Goal: Navigation & Orientation: Find specific page/section

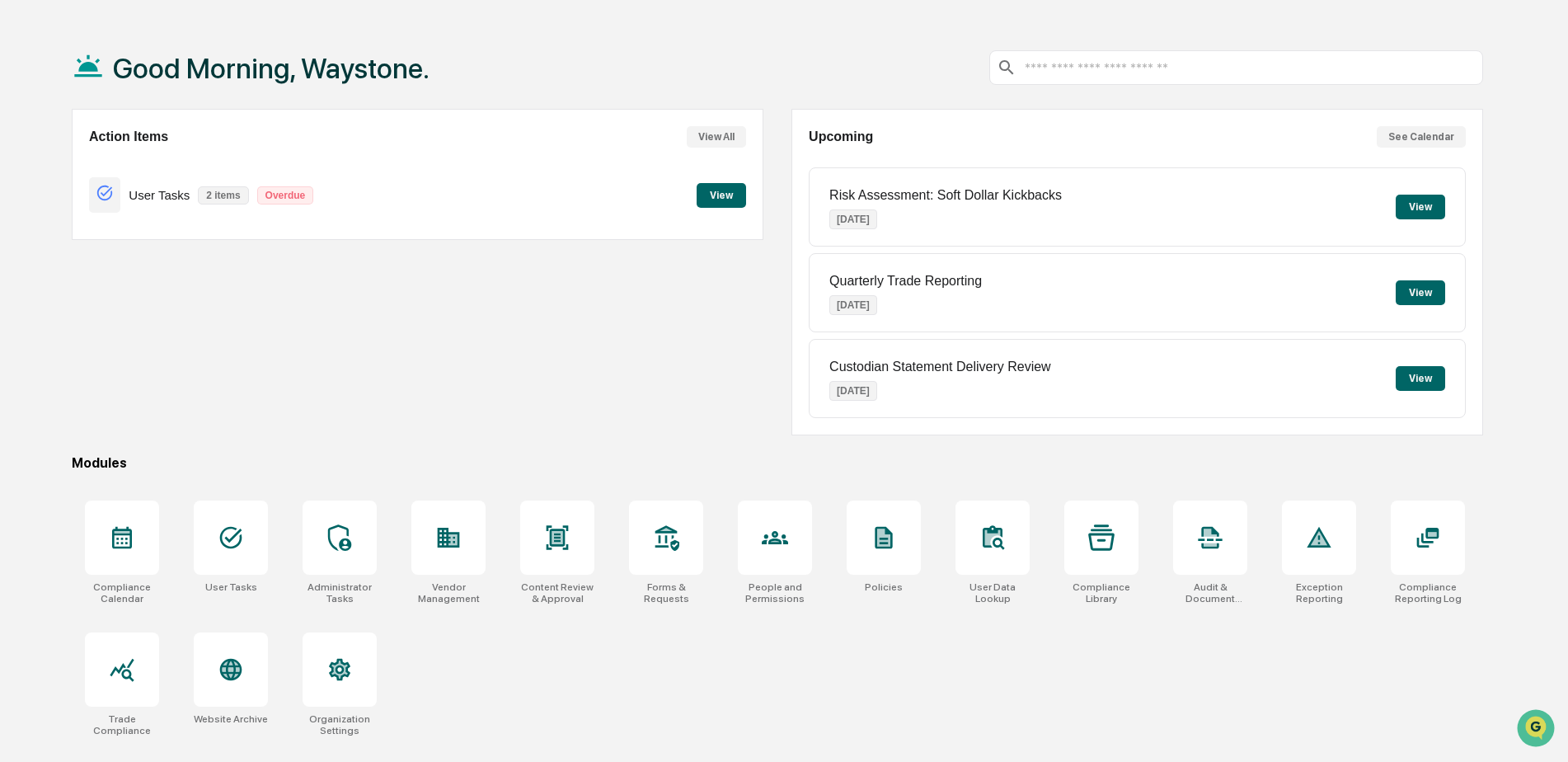
scroll to position [78, 0]
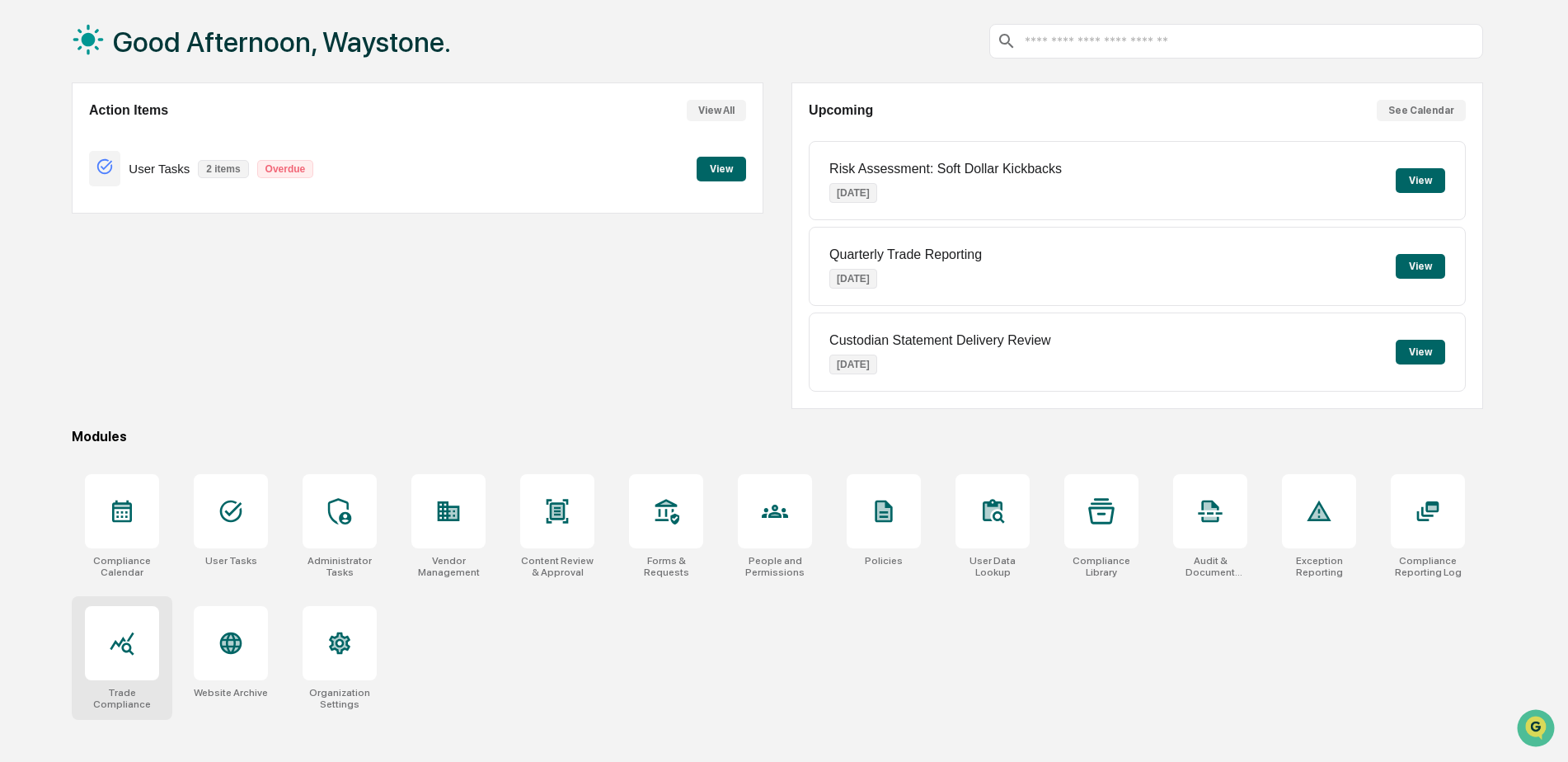
click at [123, 659] on div at bounding box center [122, 643] width 74 height 74
click at [329, 507] on icon at bounding box center [340, 510] width 23 height 26
click at [553, 577] on div "Content Review & Approval" at bounding box center [557, 566] width 74 height 23
click at [770, 519] on icon at bounding box center [775, 510] width 26 height 26
click at [856, 519] on div at bounding box center [884, 511] width 74 height 74
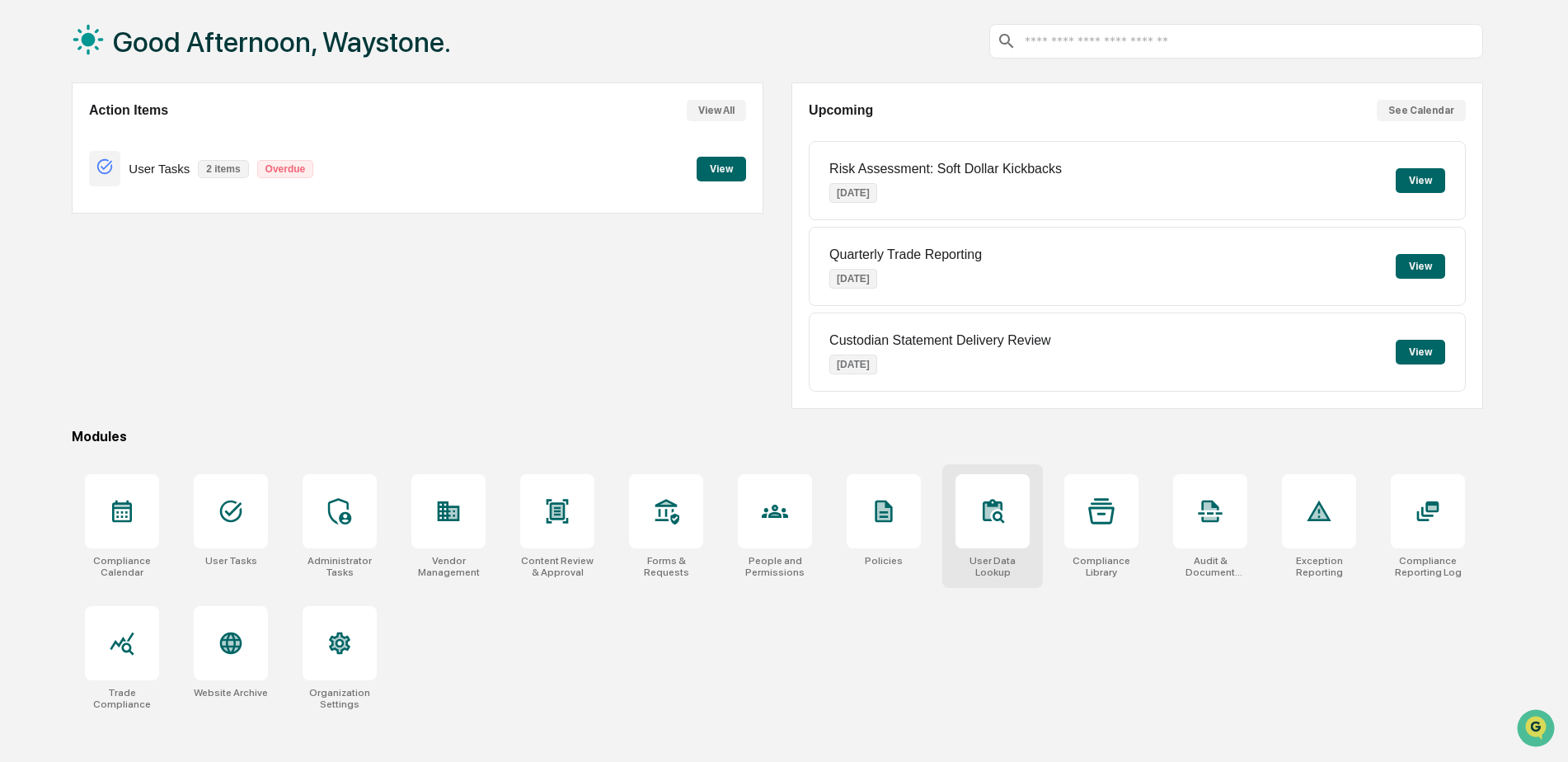
click at [990, 511] on icon at bounding box center [993, 511] width 15 height 15
click at [914, 527] on div at bounding box center [884, 511] width 74 height 74
click at [1108, 515] on icon at bounding box center [1101, 510] width 26 height 26
click at [885, 517] on icon at bounding box center [883, 511] width 17 height 23
click at [1075, 547] on div at bounding box center [1101, 511] width 74 height 74
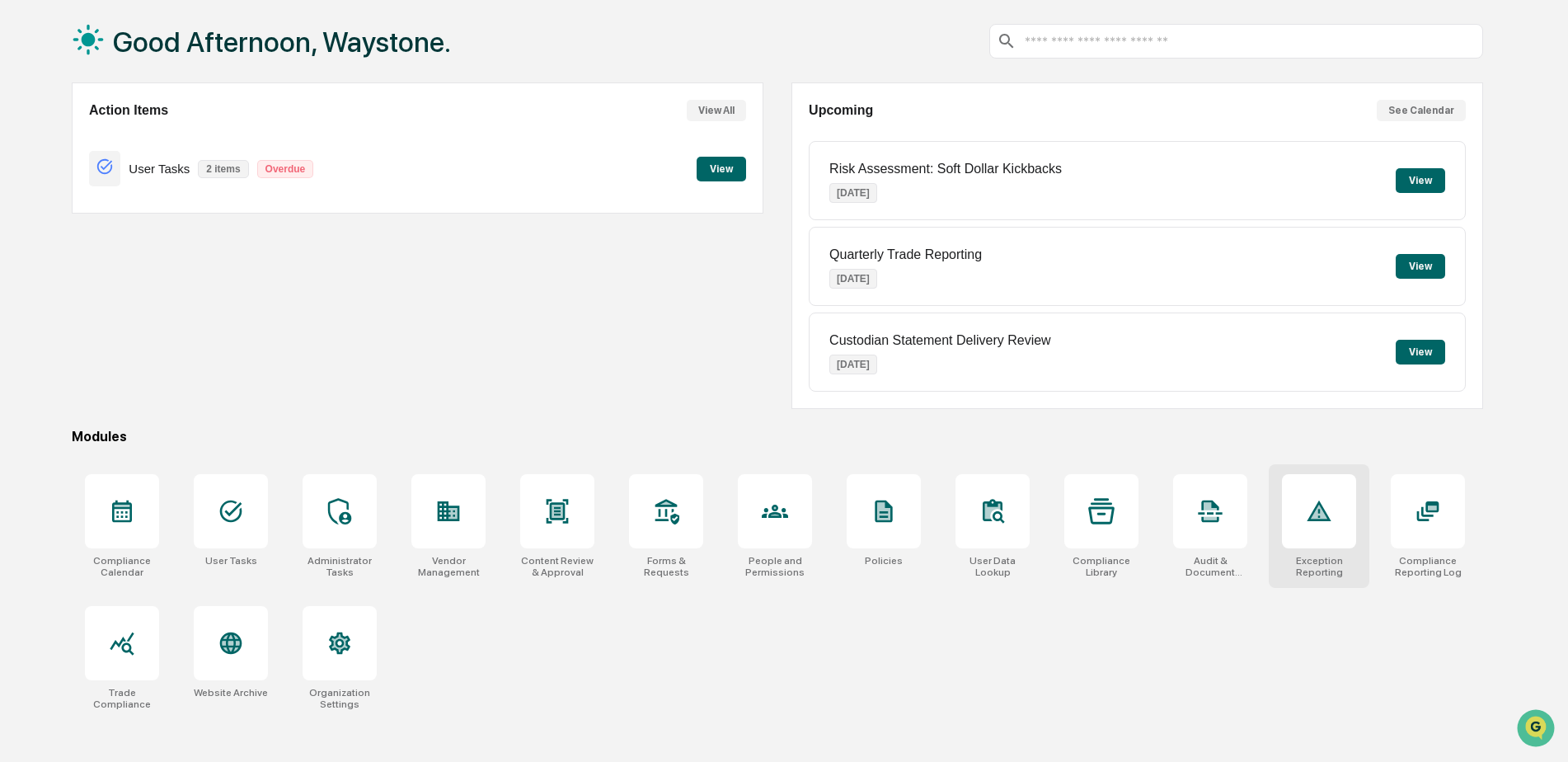
click at [1290, 528] on div at bounding box center [1319, 511] width 74 height 74
click at [1432, 526] on div at bounding box center [1427, 511] width 74 height 74
click at [133, 636] on icon at bounding box center [122, 643] width 26 height 26
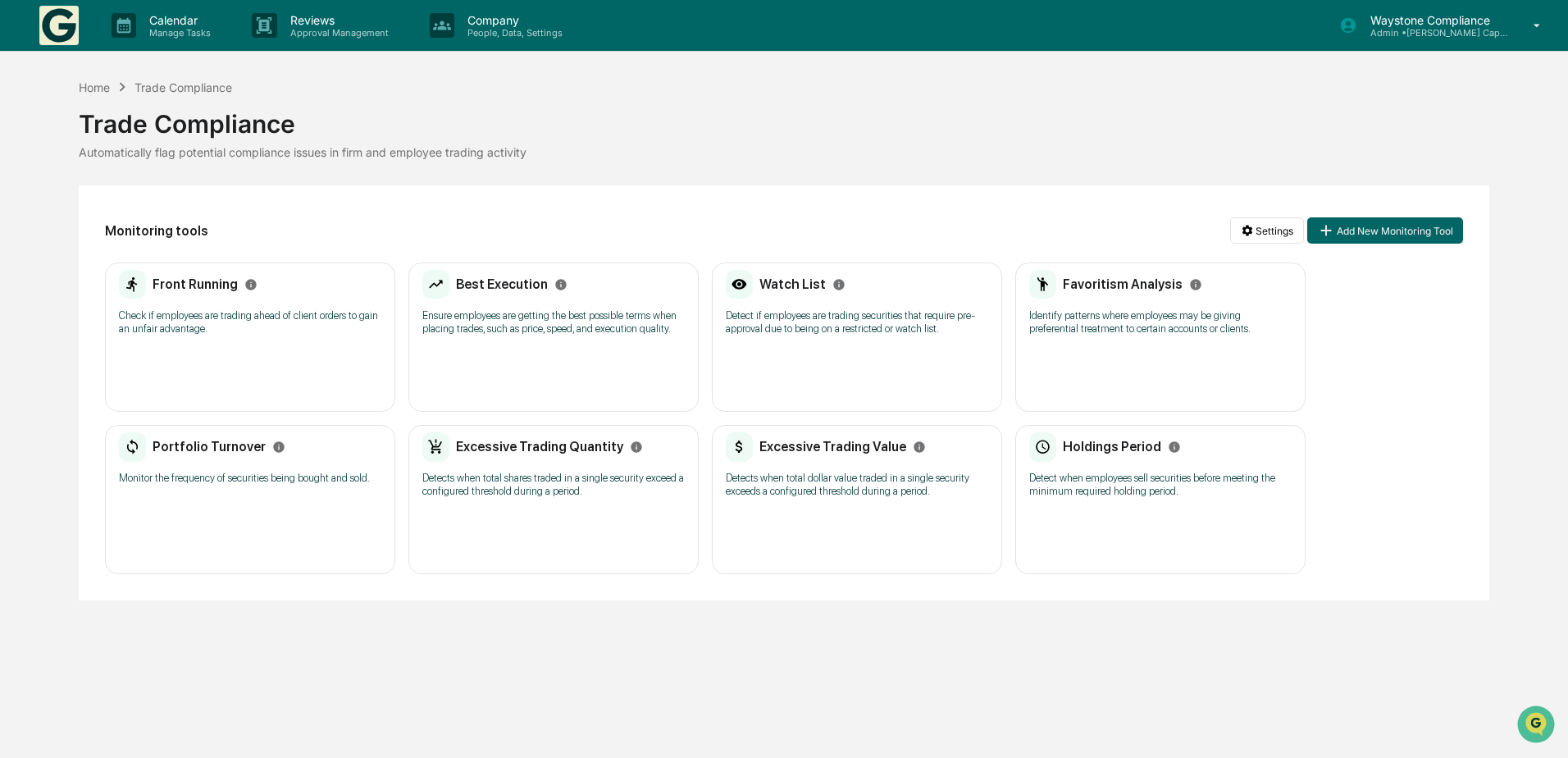
click at [778, 285] on h2 "Watch List" at bounding box center [793, 283] width 66 height 15
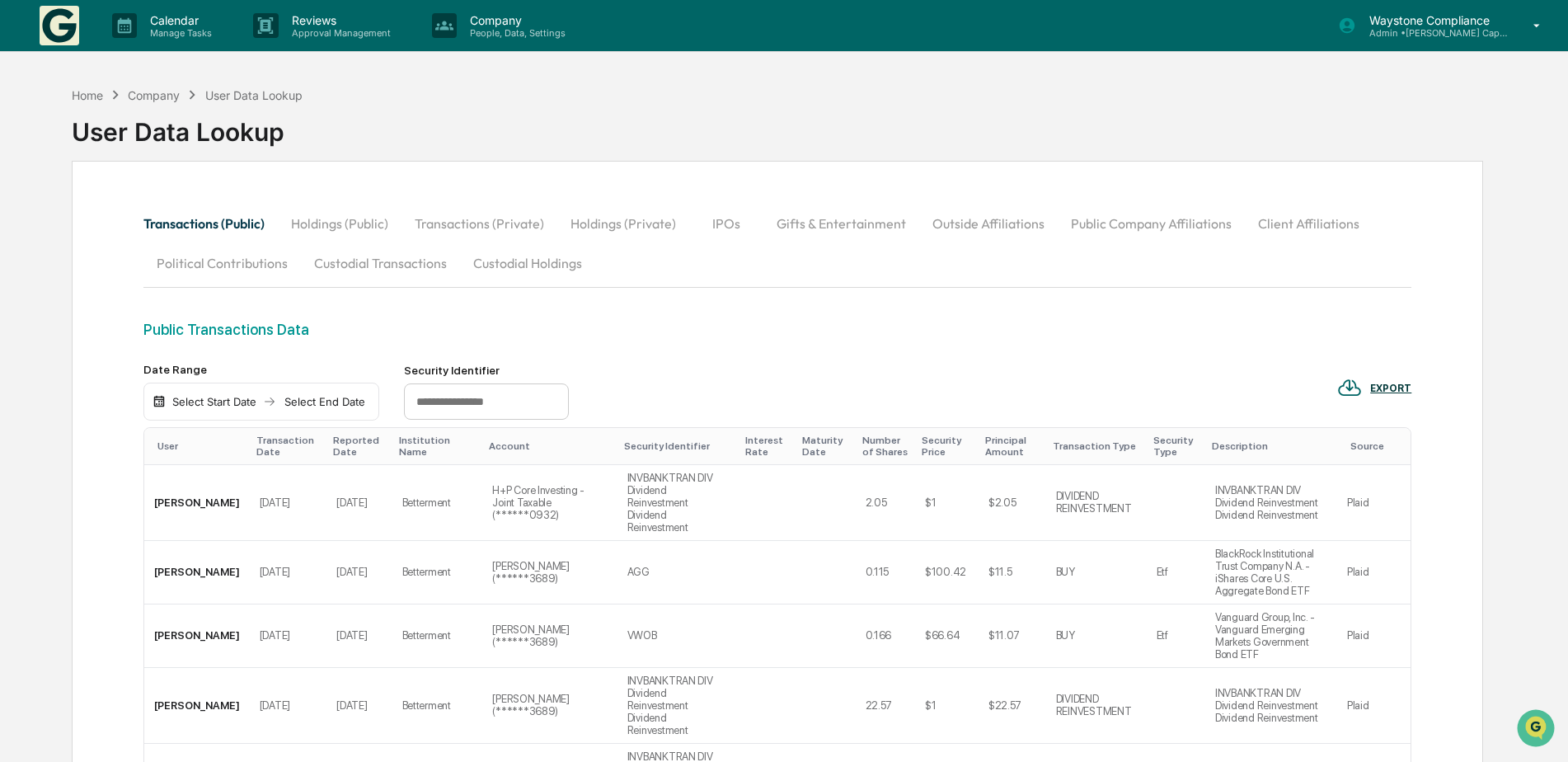
click at [1138, 225] on button "Public Company Affiliations" at bounding box center [1151, 224] width 188 height 40
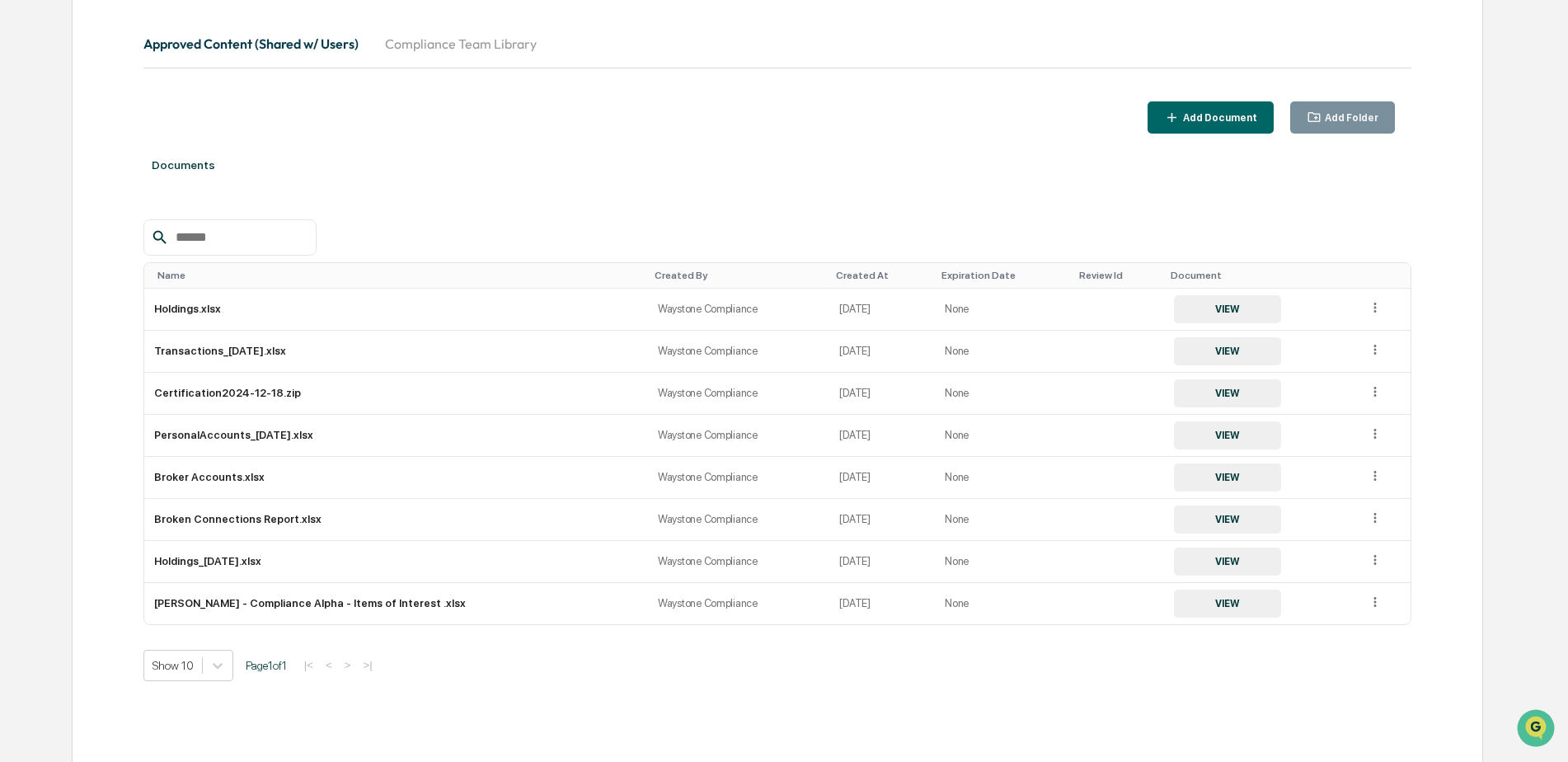
scroll to position [183, 0]
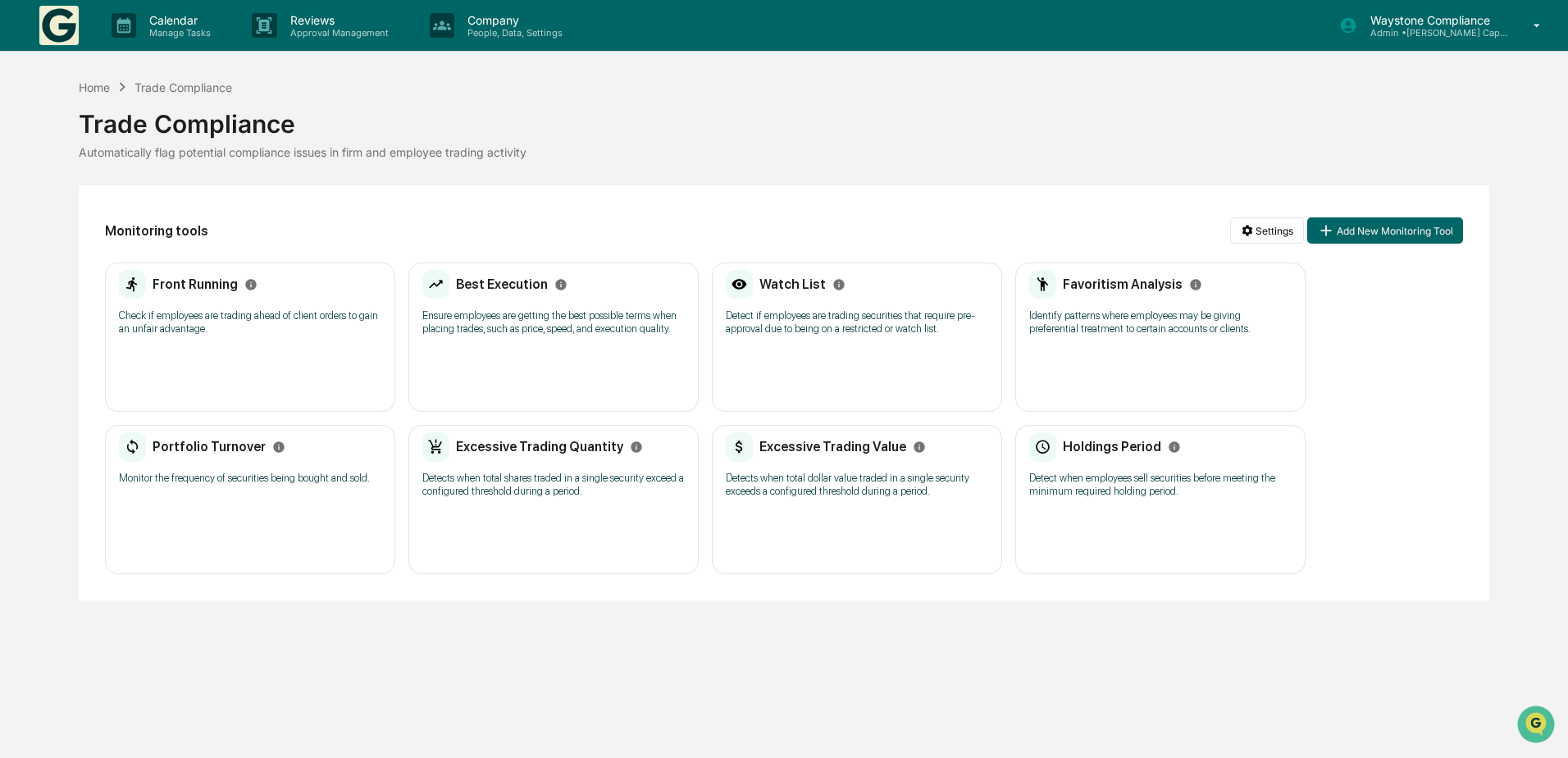
click at [785, 288] on h2 "Watch List" at bounding box center [793, 283] width 66 height 15
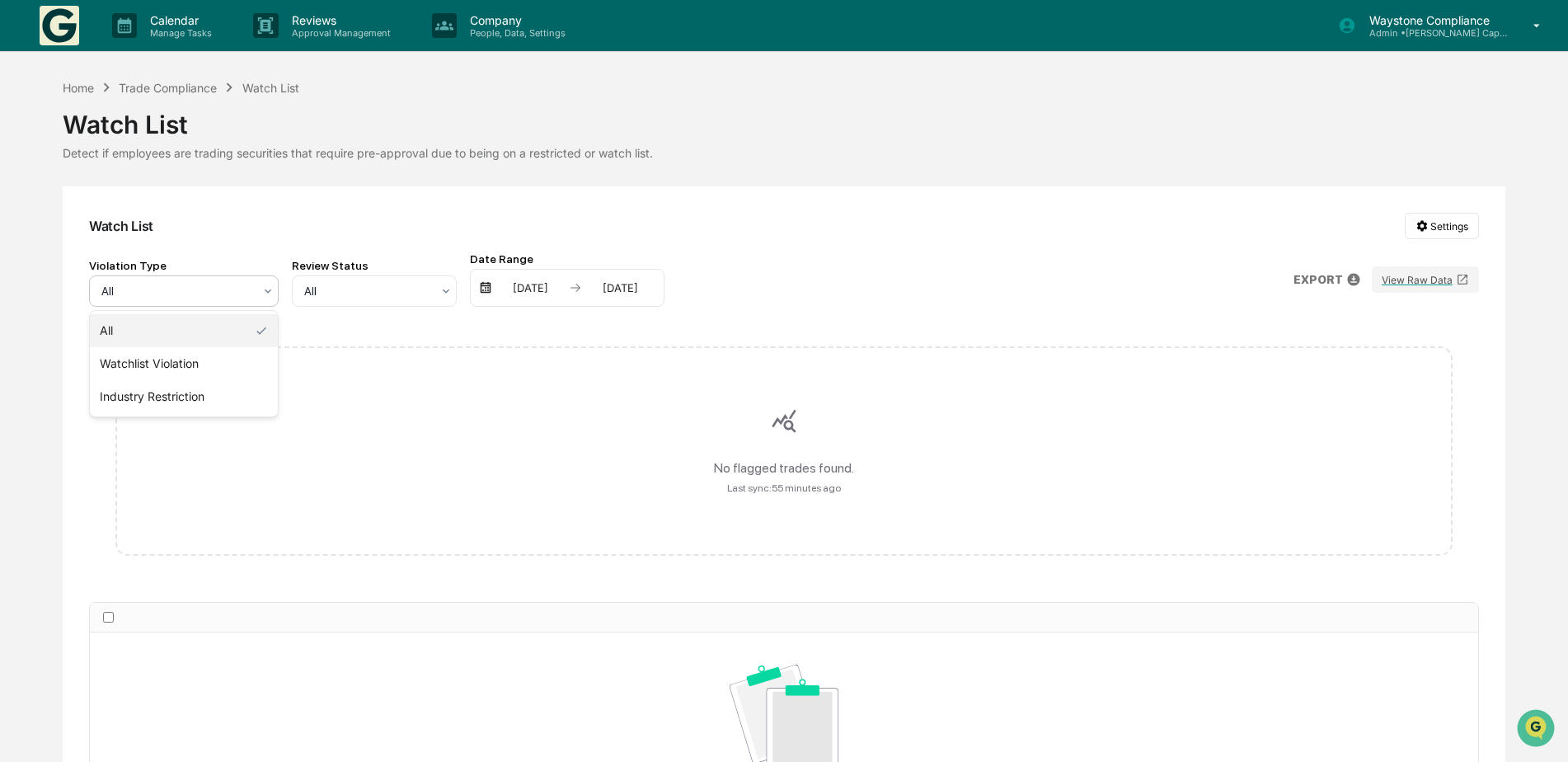
click at [245, 293] on div at bounding box center [177, 291] width 151 height 16
click at [226, 356] on div "Watchlist Violation" at bounding box center [184, 363] width 188 height 33
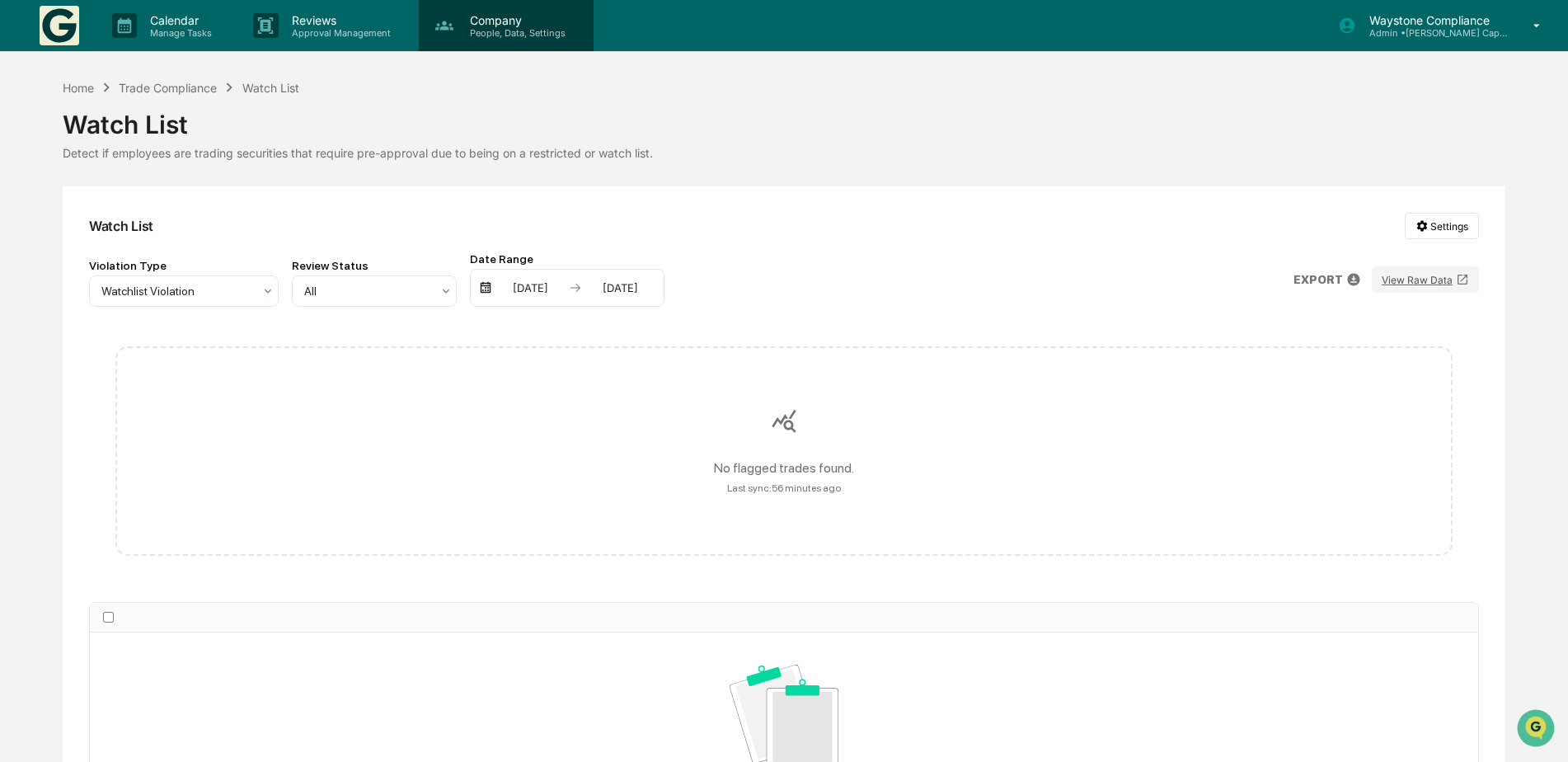
click at [488, 22] on p "Company" at bounding box center [516, 21] width 117 height 14
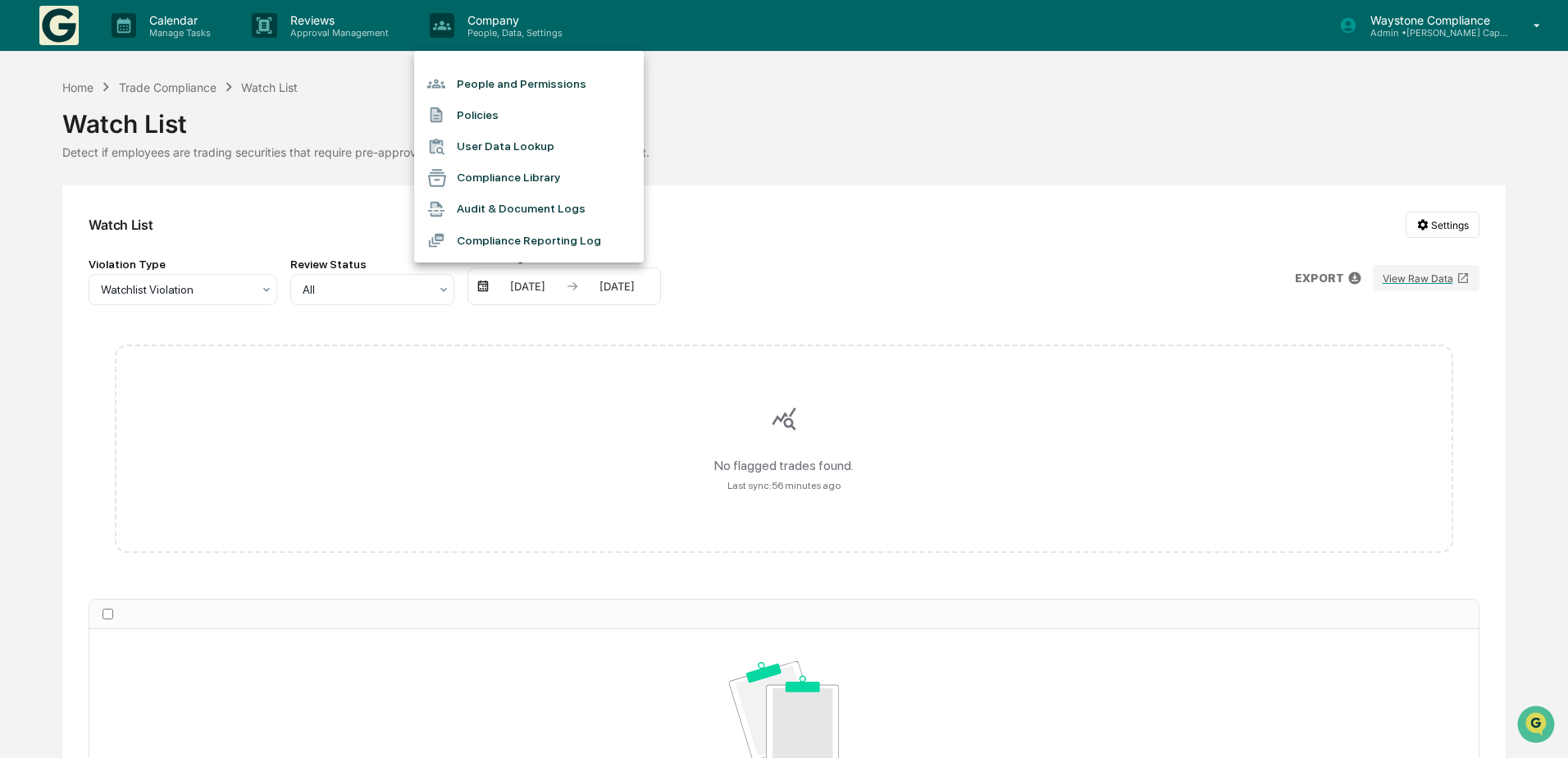
click at [186, 83] on div at bounding box center [784, 379] width 1568 height 758
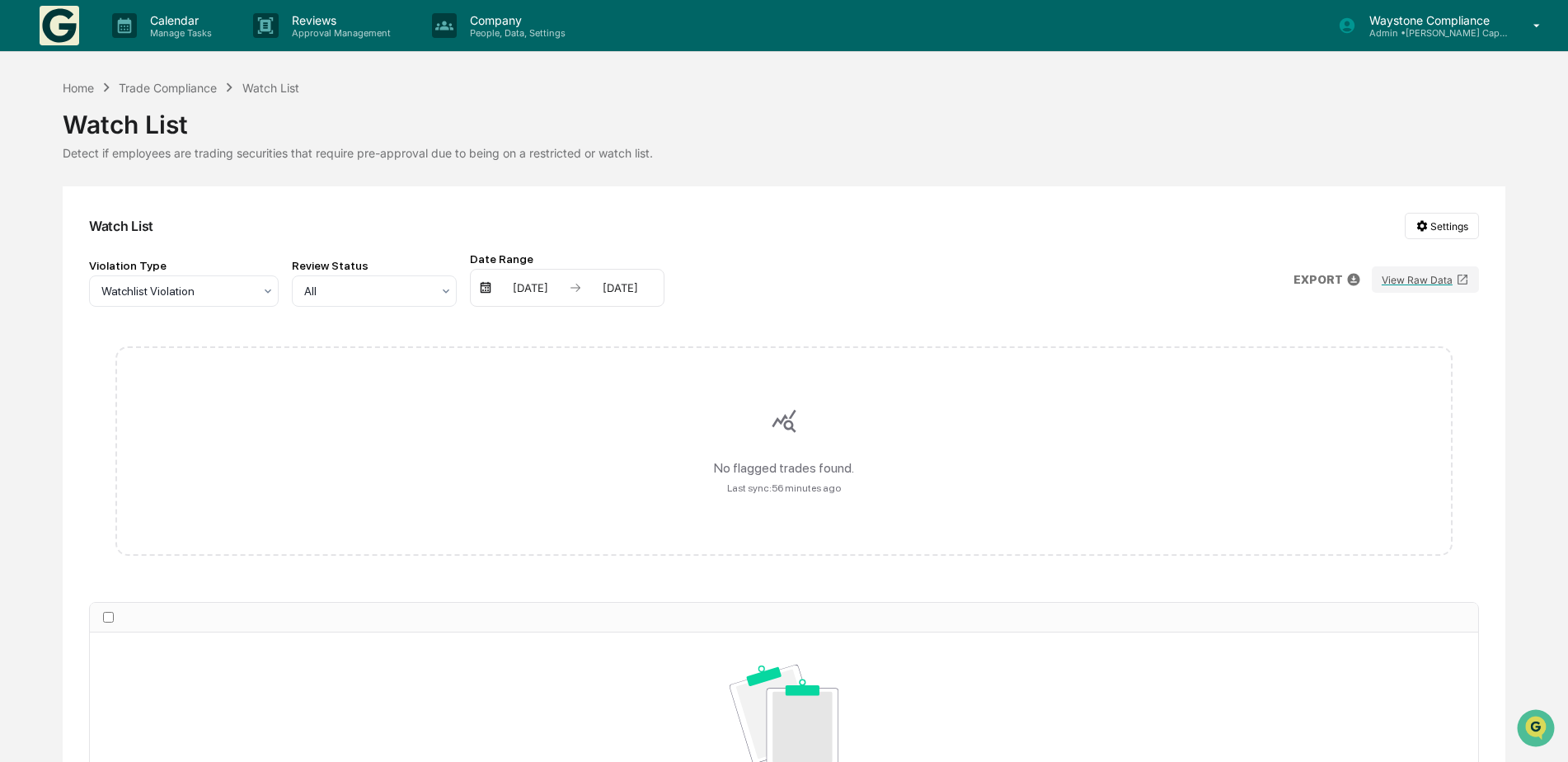
click at [180, 92] on div "Trade Compliance" at bounding box center [168, 88] width 98 height 14
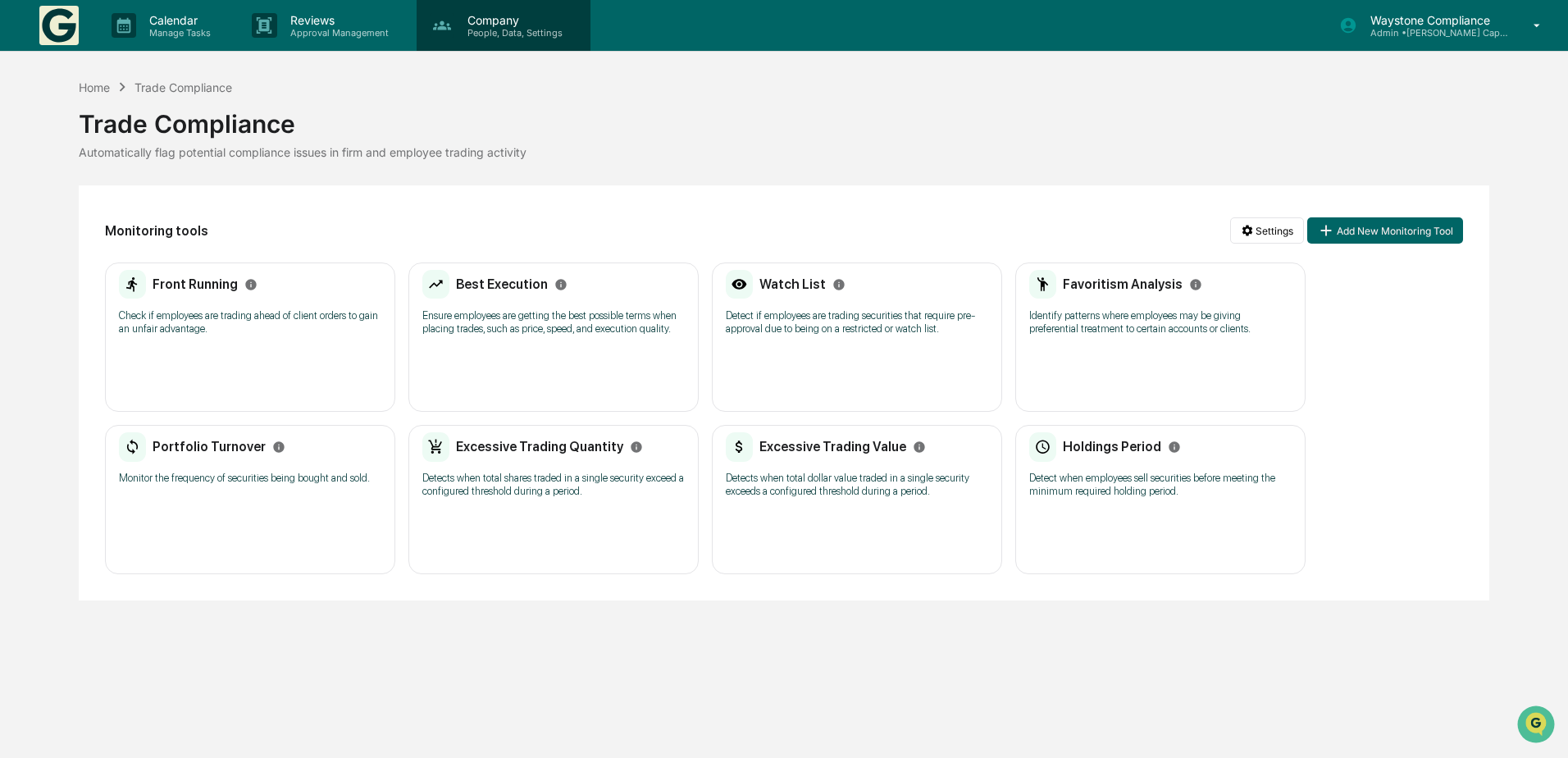
click at [494, 14] on p "Company" at bounding box center [513, 21] width 117 height 14
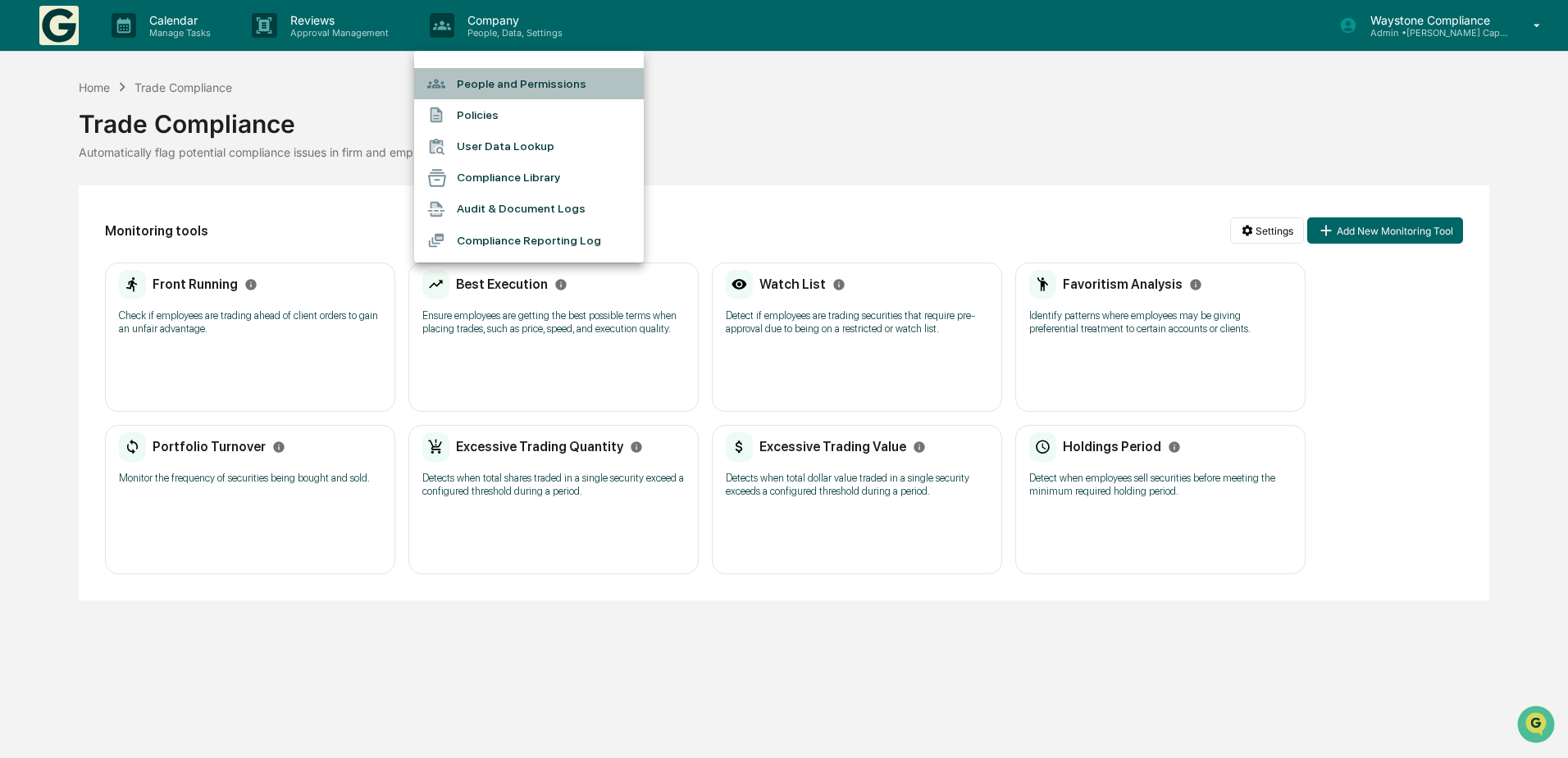
click at [502, 91] on li "People and Permissions" at bounding box center [529, 83] width 230 height 31
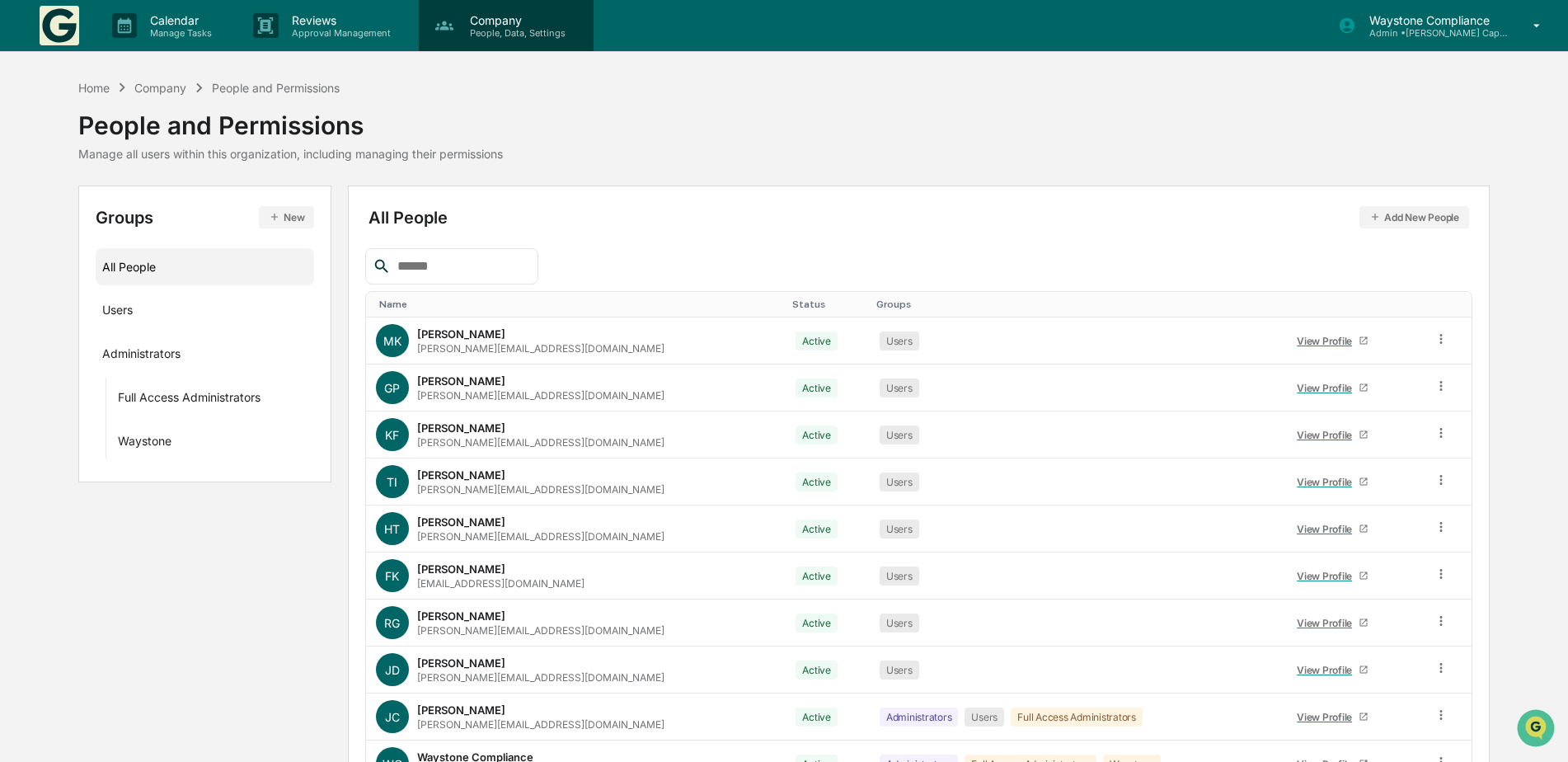
click at [518, 43] on div "Company People, Data, Settings" at bounding box center [506, 25] width 175 height 51
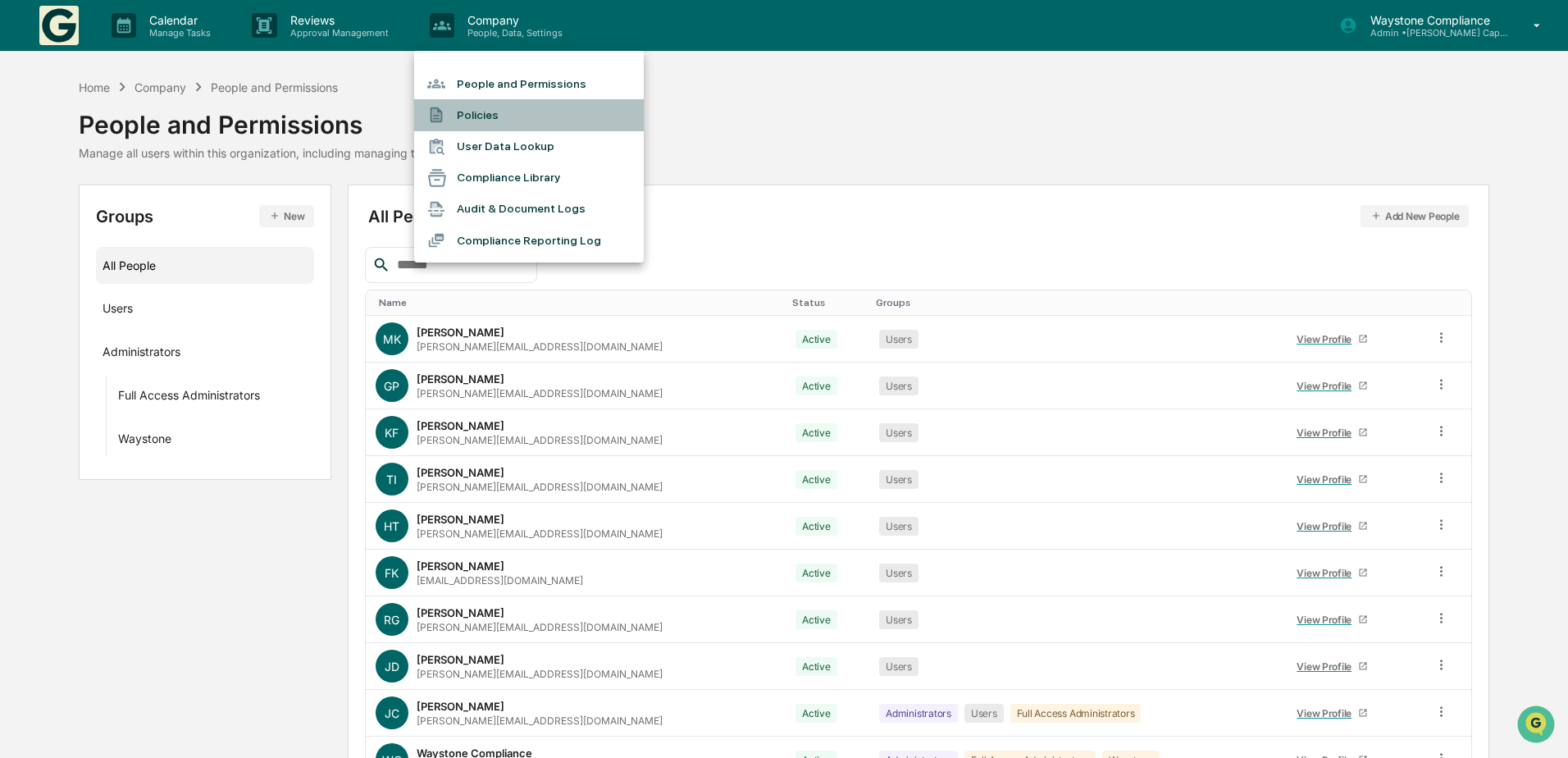
click at [511, 128] on li "Policies" at bounding box center [529, 115] width 230 height 31
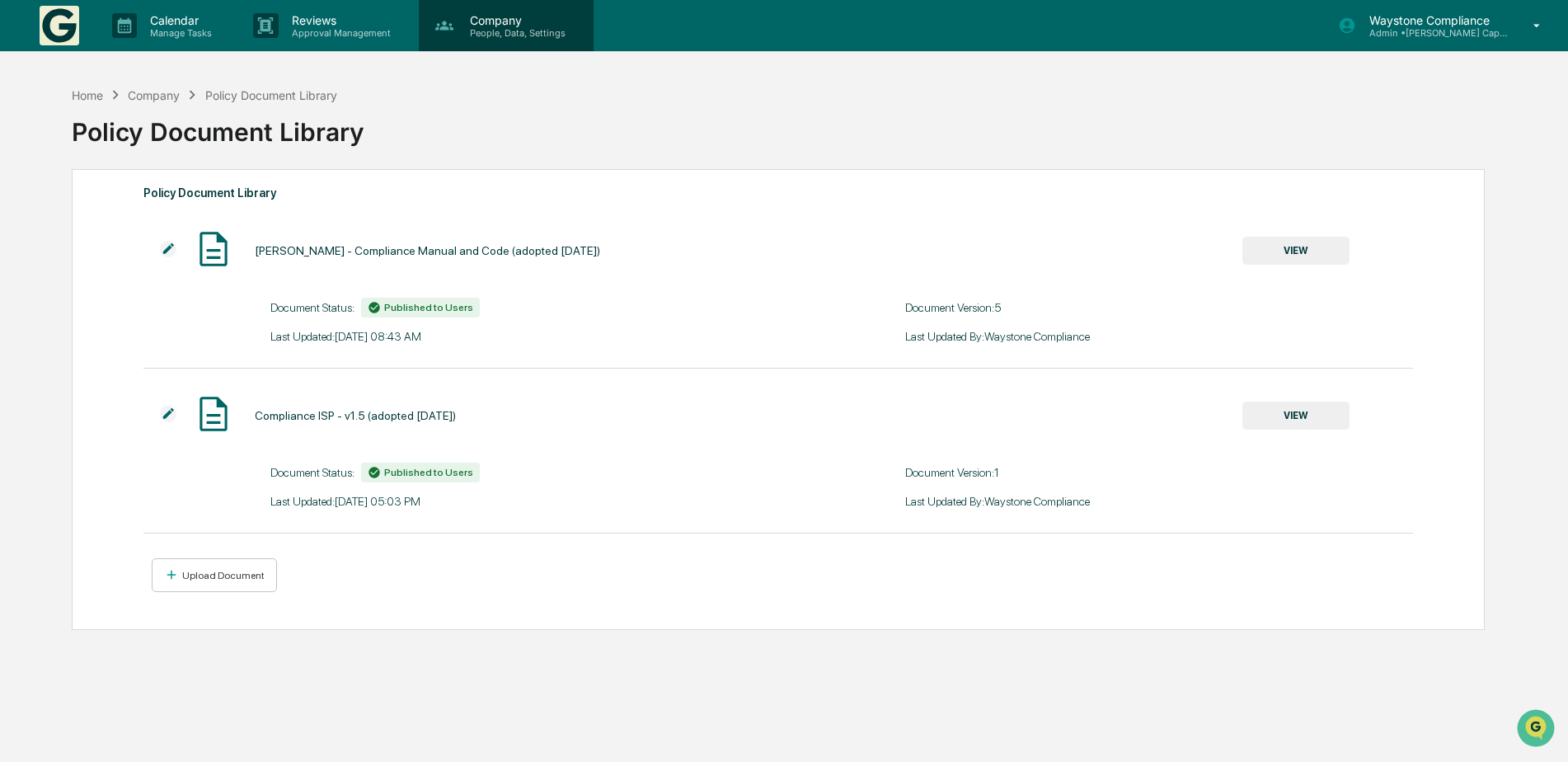
click at [526, 35] on p "People, Data, Settings" at bounding box center [516, 32] width 117 height 12
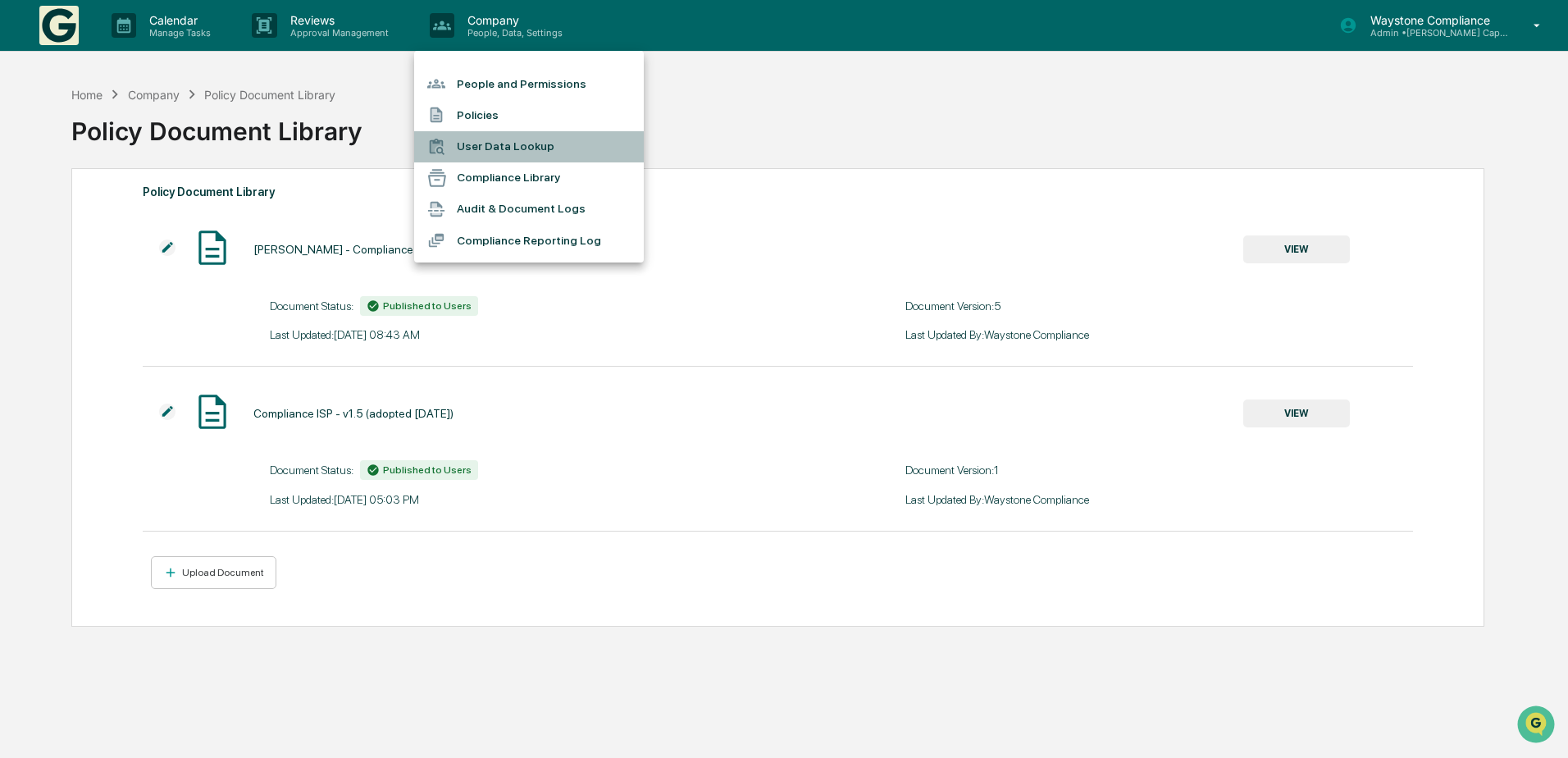
click at [521, 154] on li "User Data Lookup" at bounding box center [529, 146] width 230 height 31
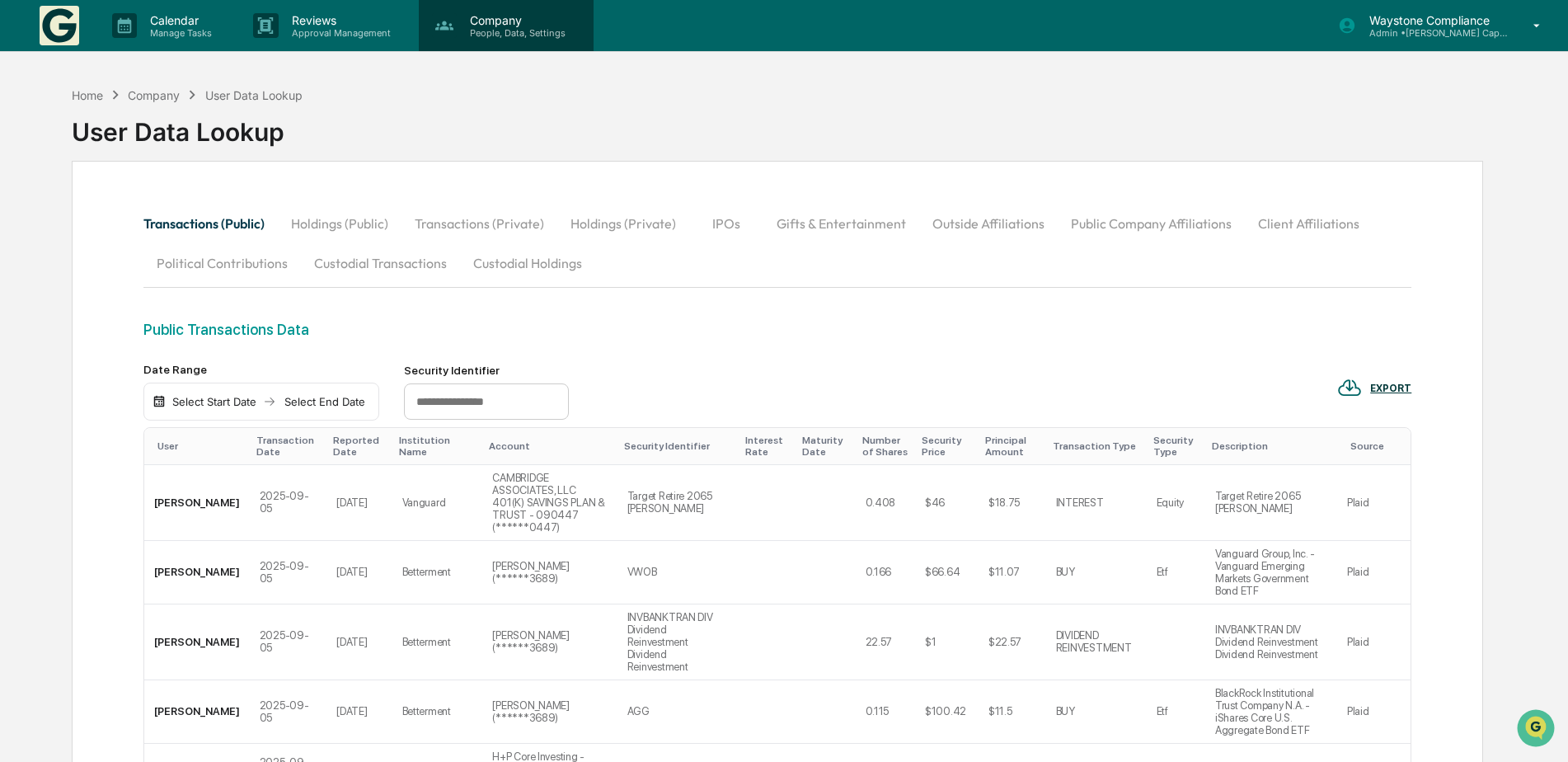
click at [518, 30] on p "People, Data, Settings" at bounding box center [516, 32] width 117 height 12
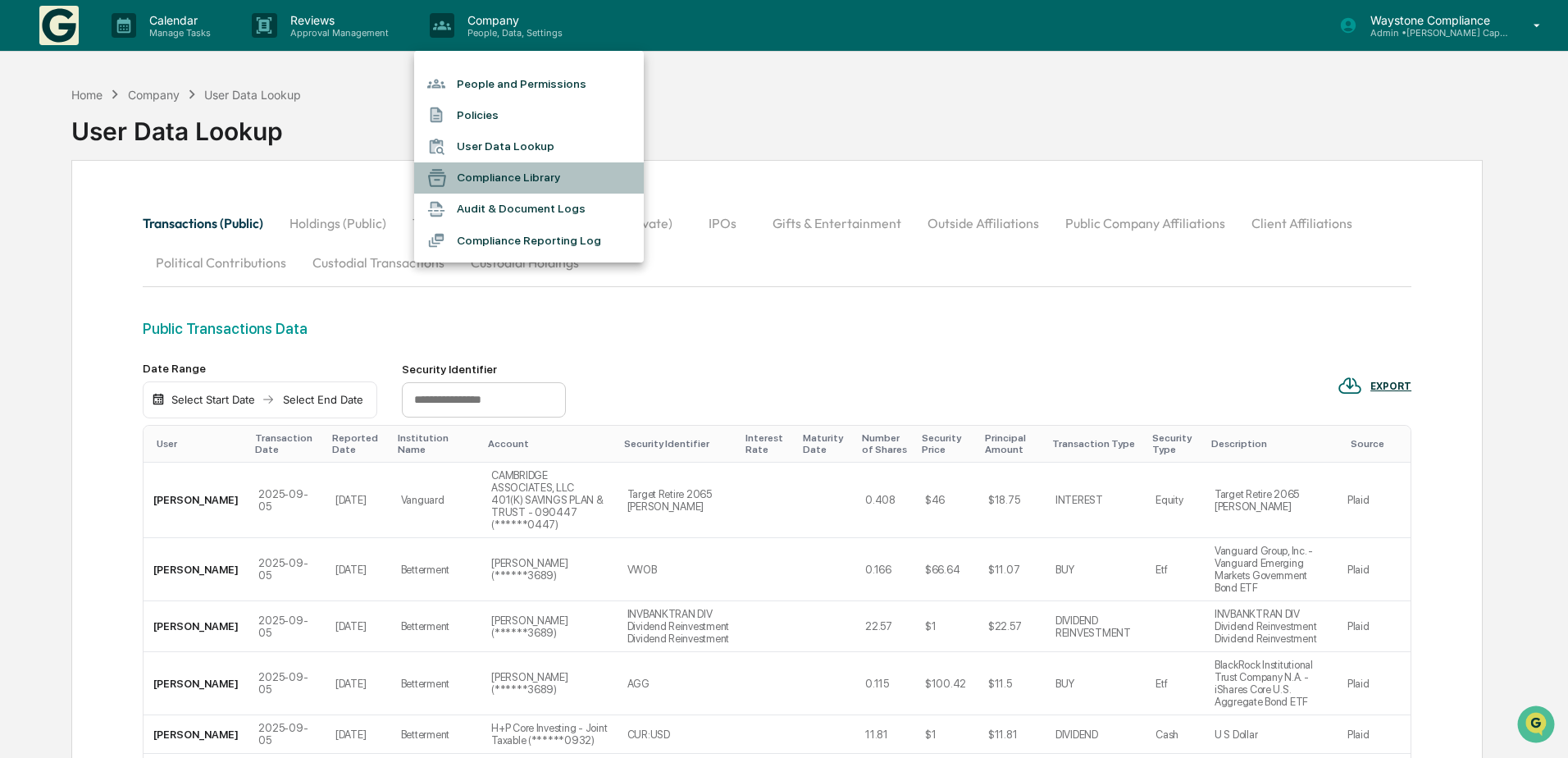
click at [526, 180] on li "Compliance Library" at bounding box center [529, 178] width 230 height 31
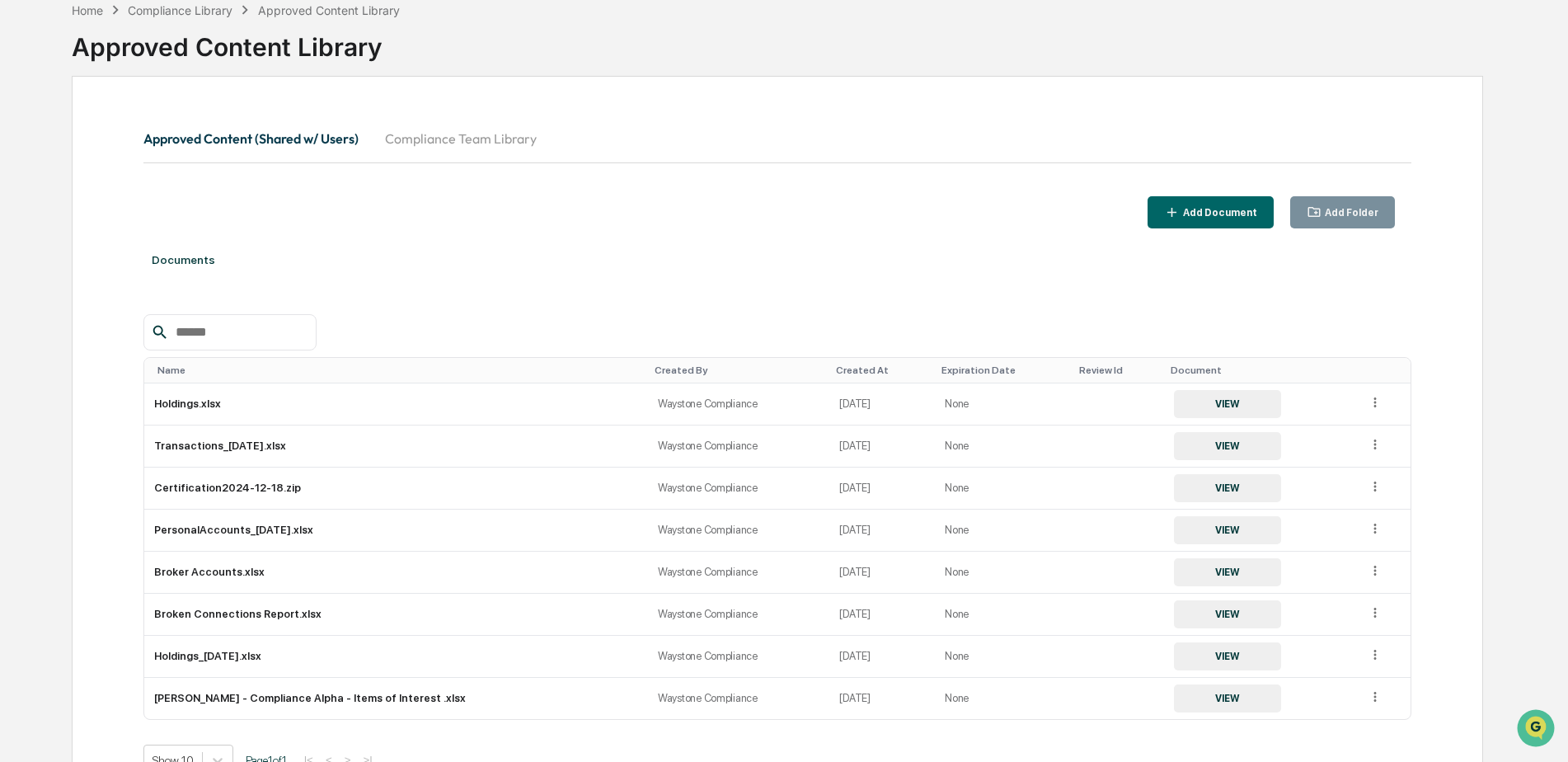
scroll to position [82, 0]
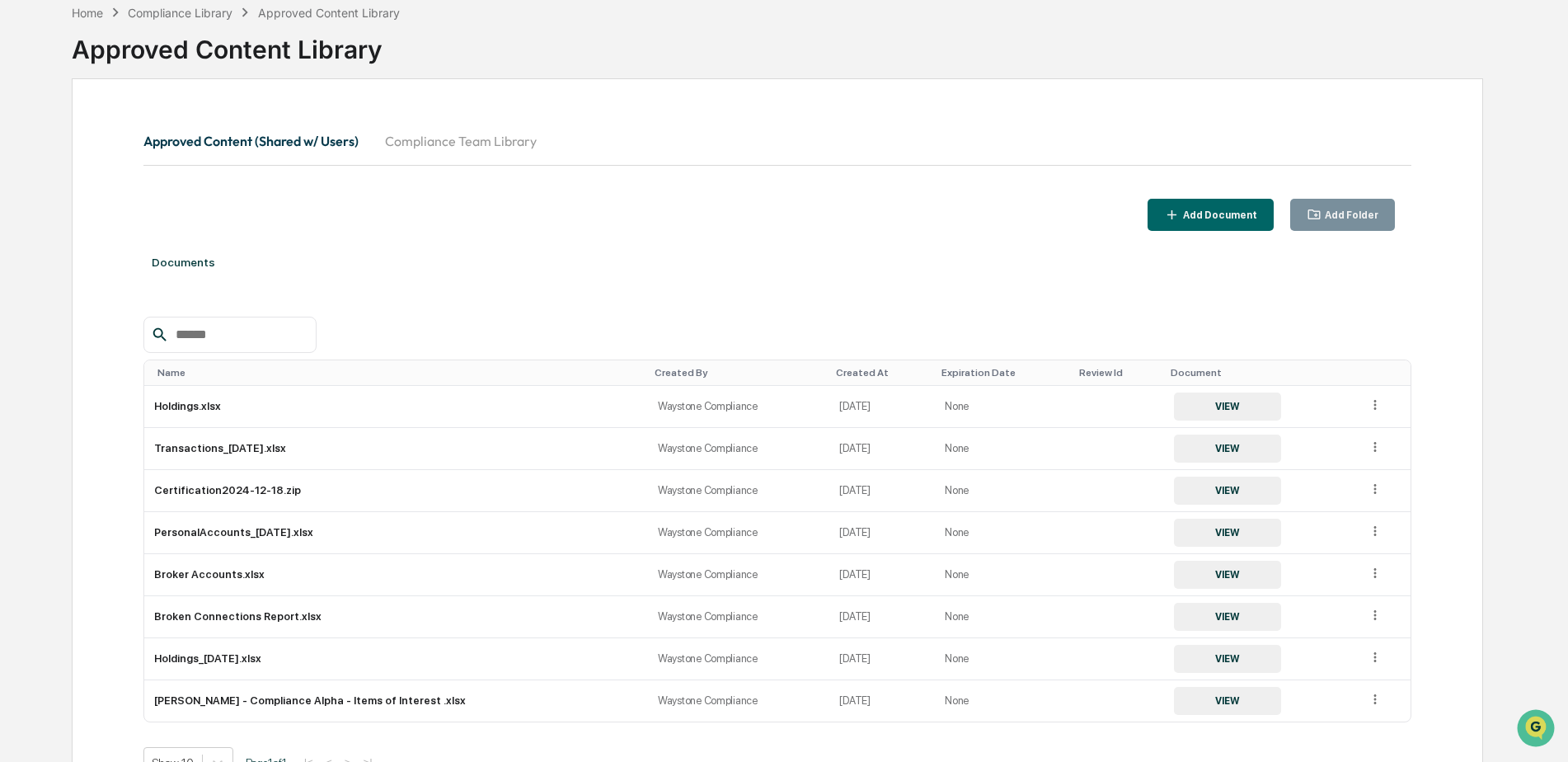
click at [500, 140] on button "Compliance Team Library" at bounding box center [460, 141] width 178 height 40
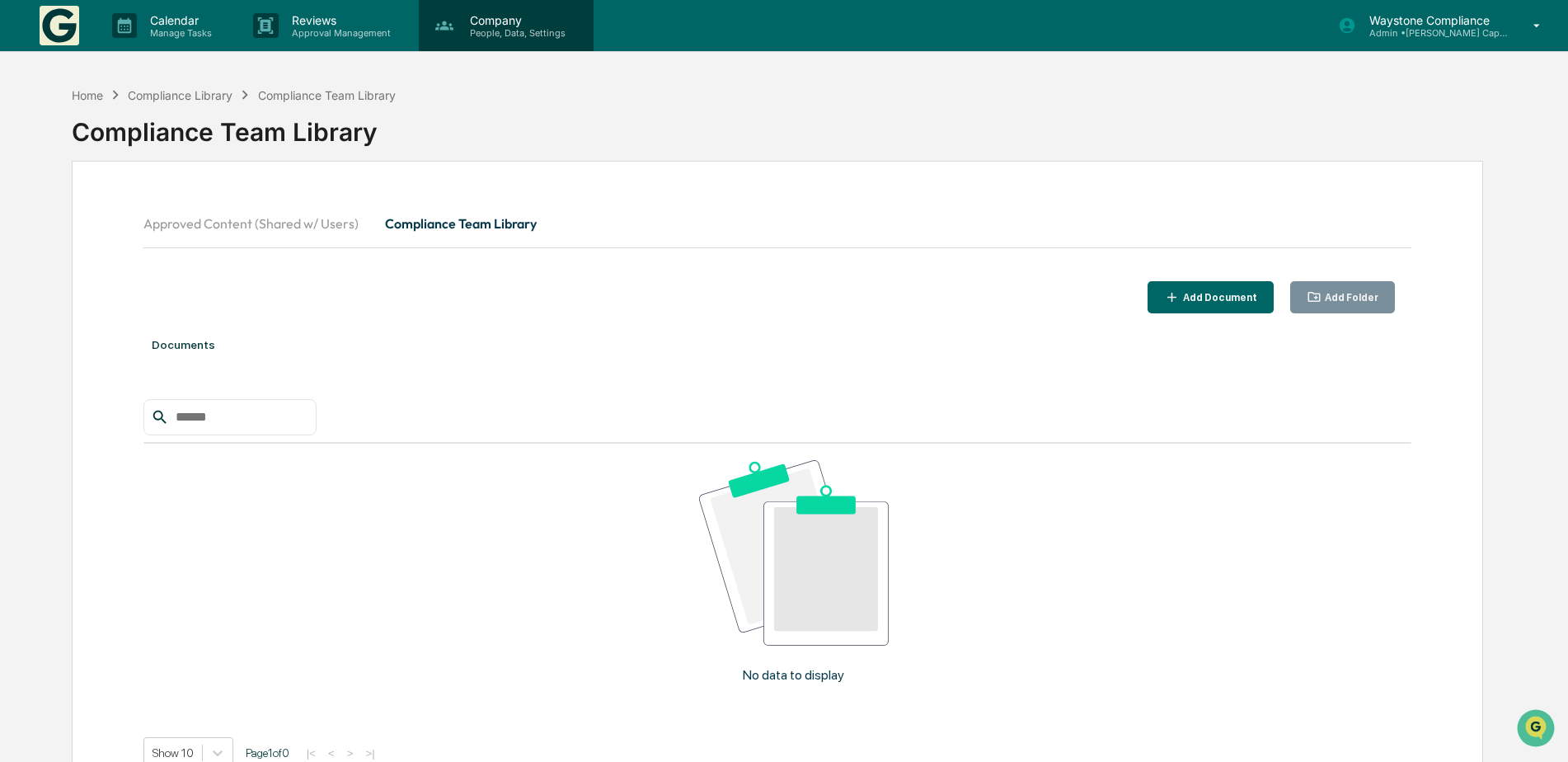
click at [498, 33] on p "People, Data, Settings" at bounding box center [516, 32] width 117 height 12
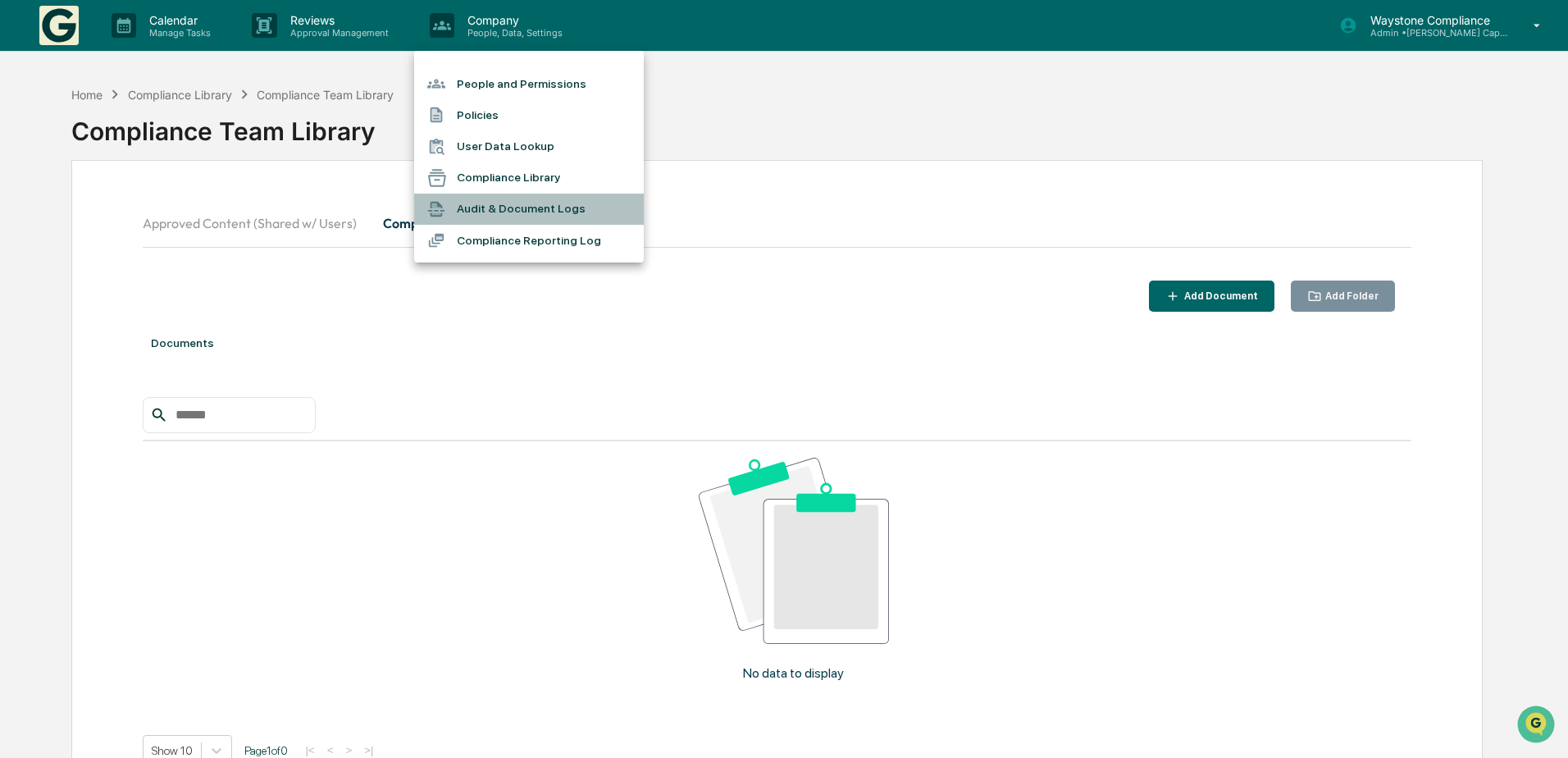
click at [514, 213] on li "Audit & Document Logs" at bounding box center [529, 209] width 230 height 31
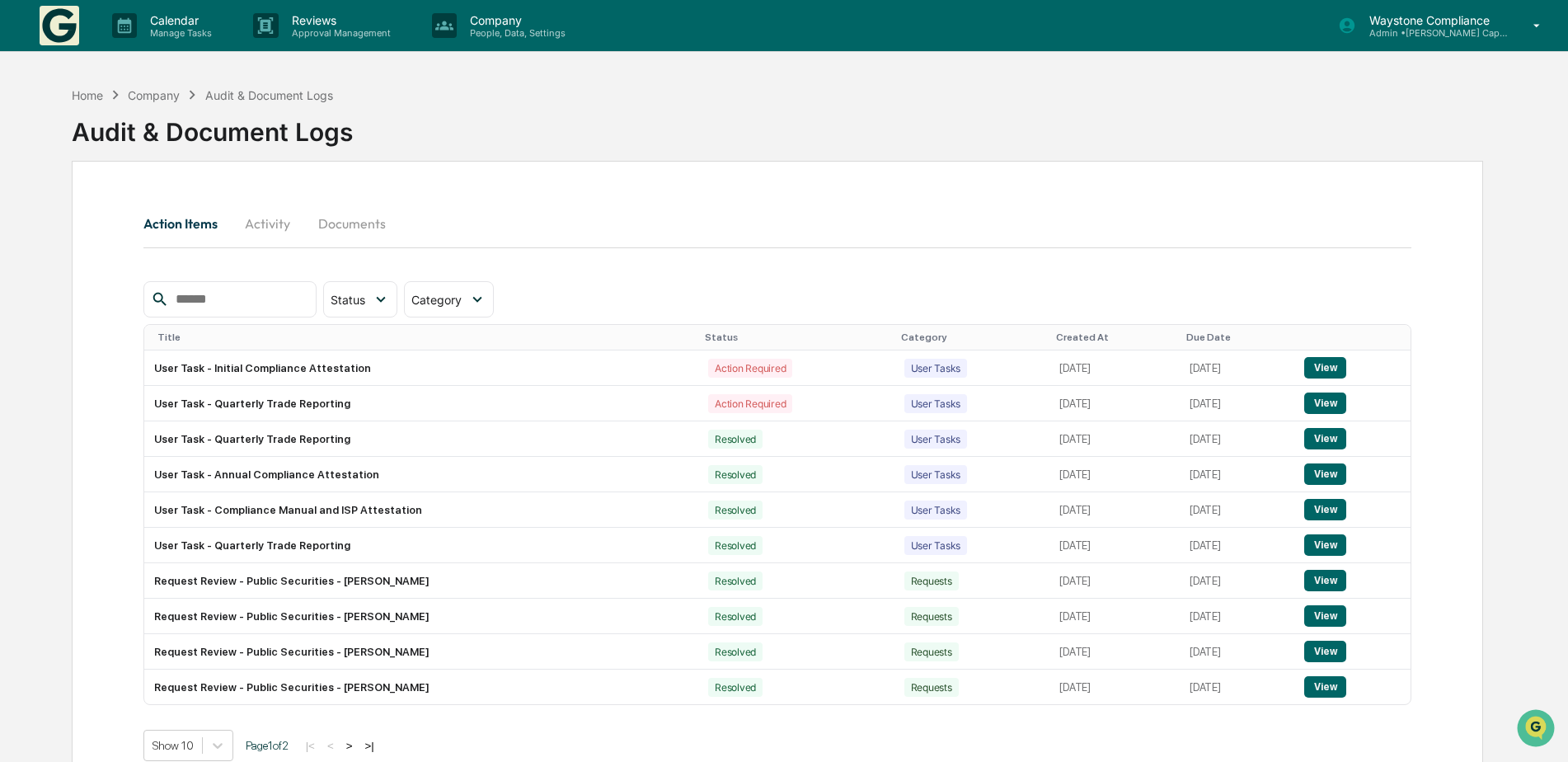
click at [278, 229] on button "Activity" at bounding box center [268, 224] width 74 height 40
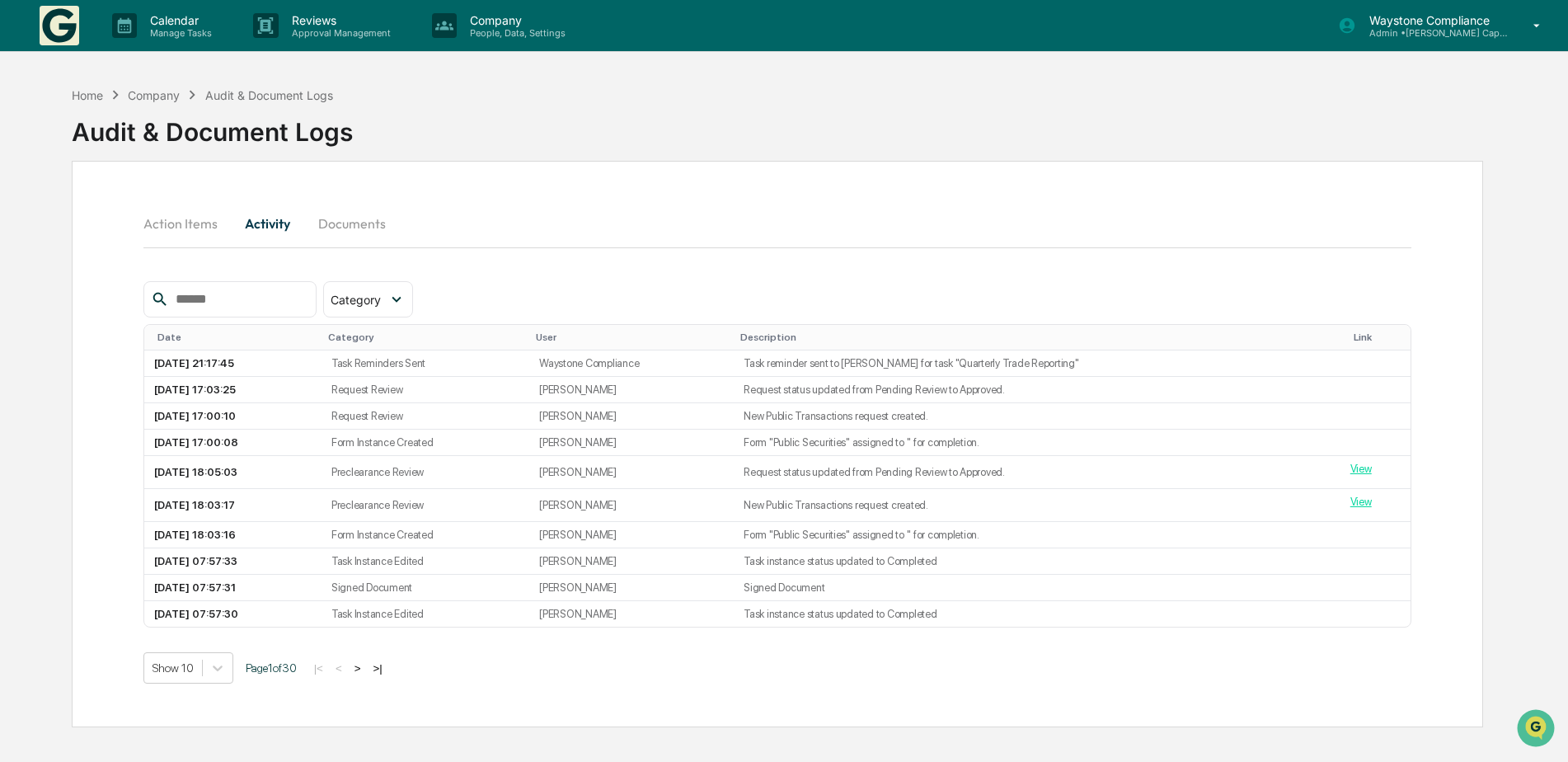
click at [339, 230] on button "Documents" at bounding box center [352, 224] width 94 height 40
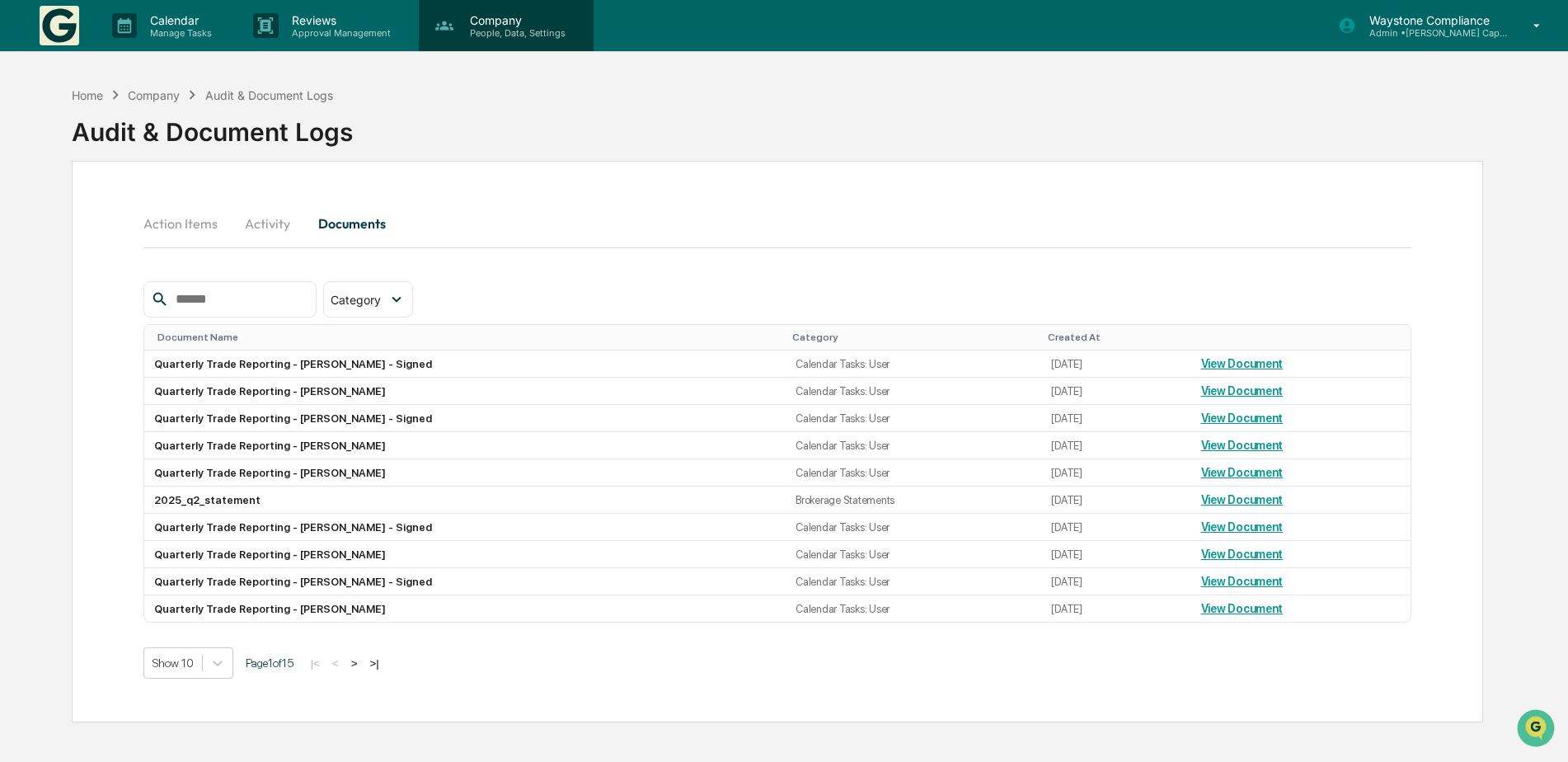
click at [518, 34] on p "People, Data, Settings" at bounding box center [516, 32] width 117 height 12
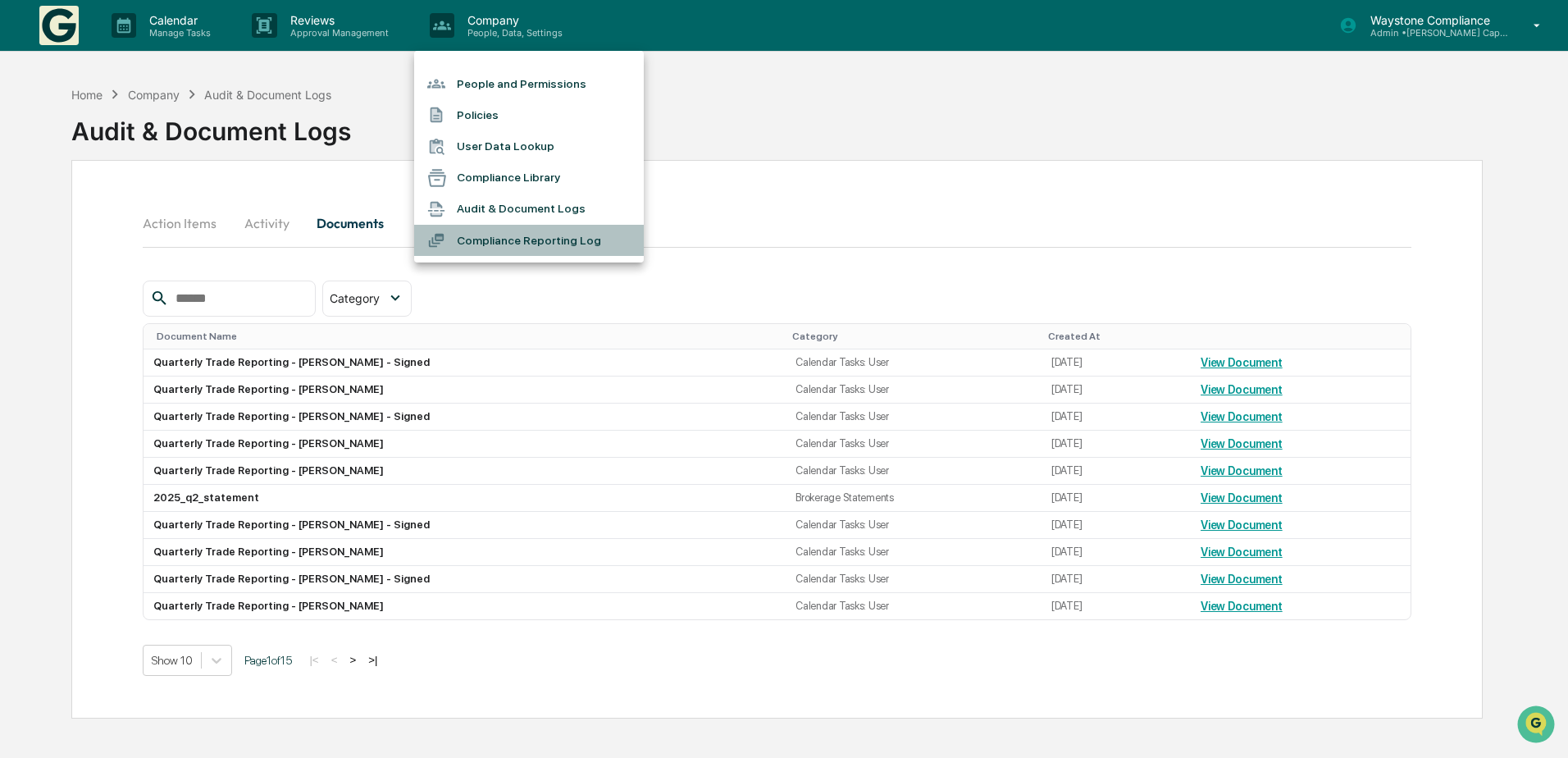
click at [503, 246] on li "Compliance Reporting Log" at bounding box center [529, 240] width 230 height 31
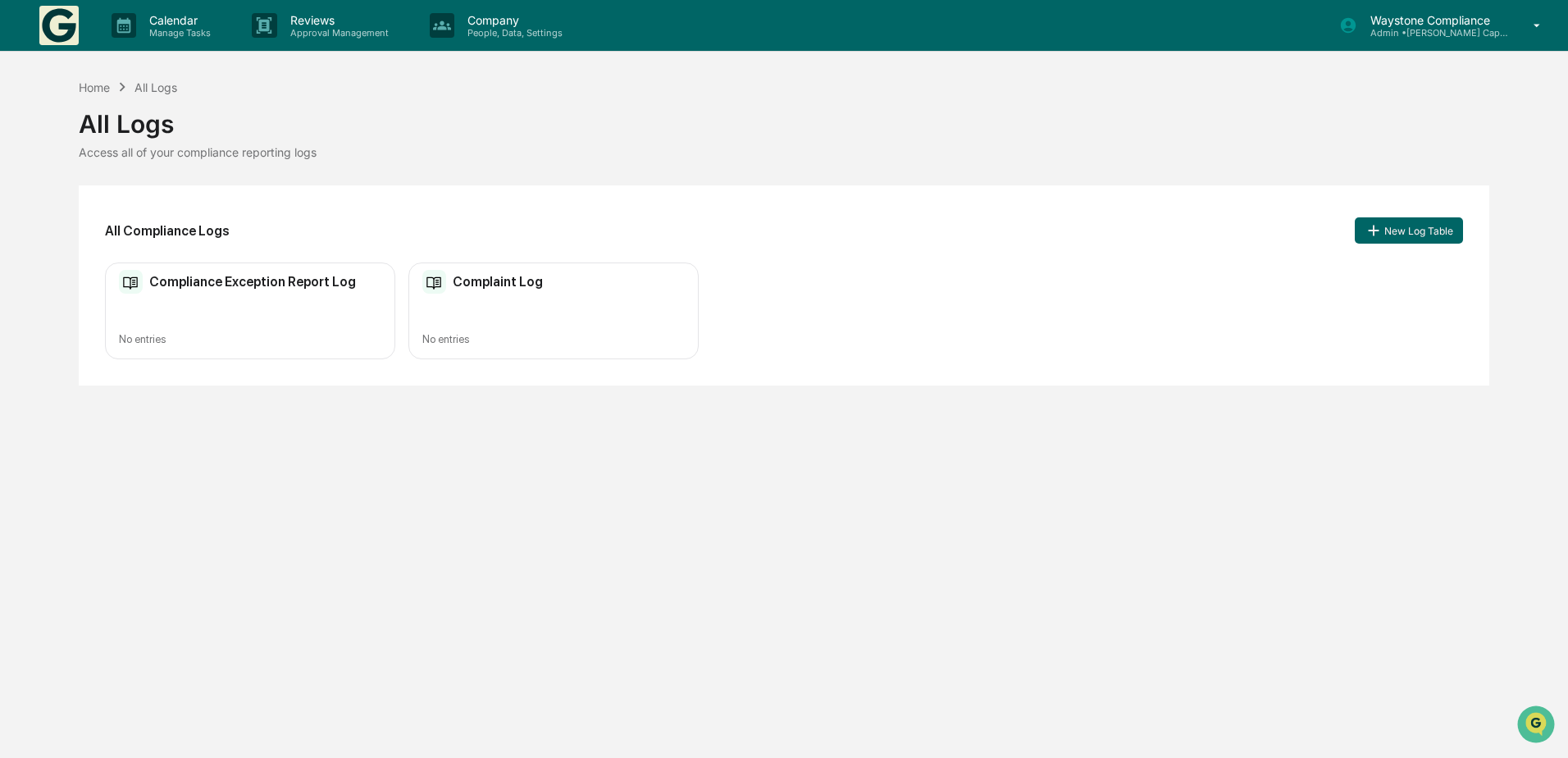
click at [60, 19] on img at bounding box center [59, 25] width 39 height 39
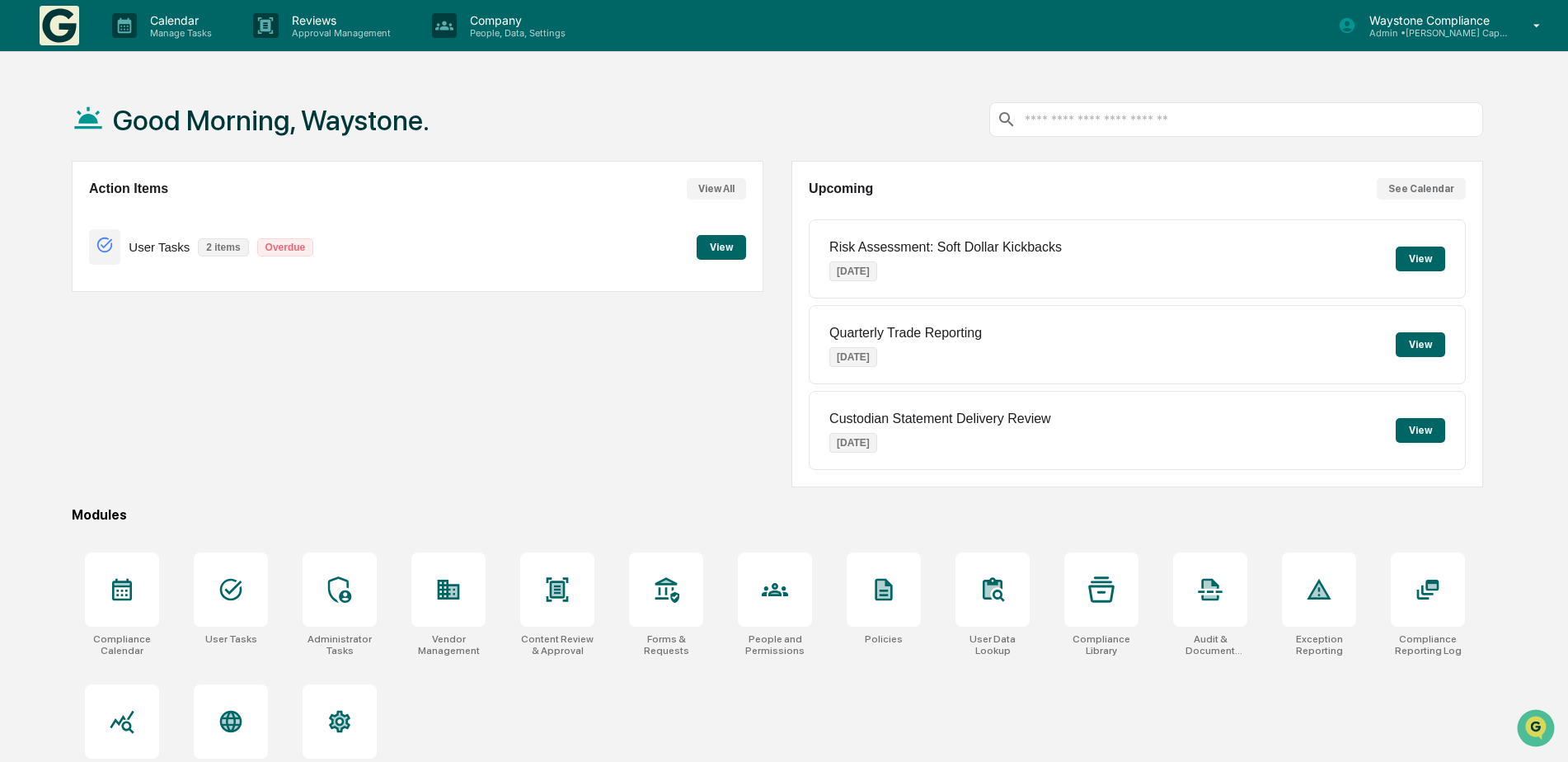
scroll to position [78, 0]
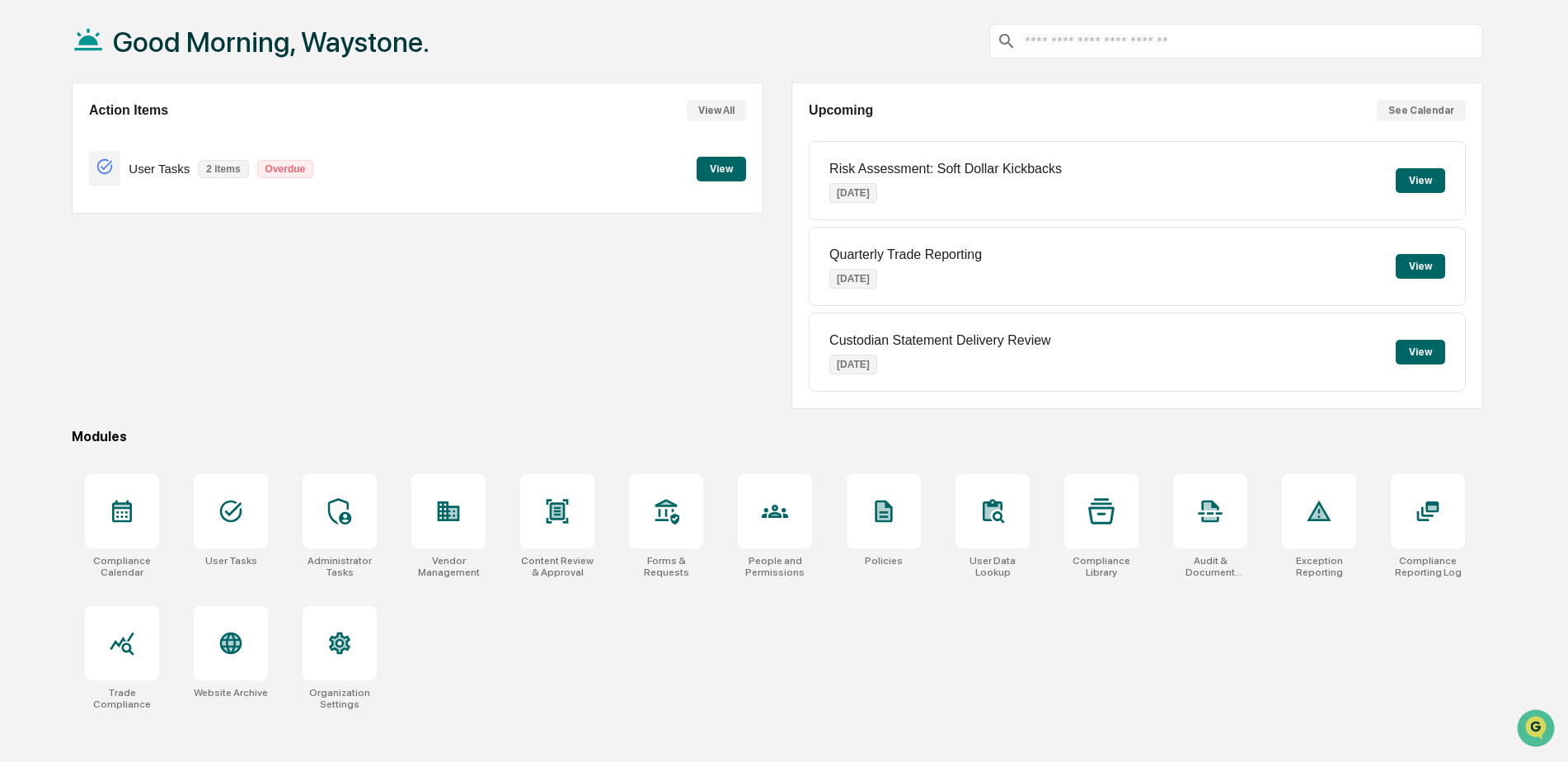
click at [1236, 48] on input "text" at bounding box center [1250, 41] width 453 height 15
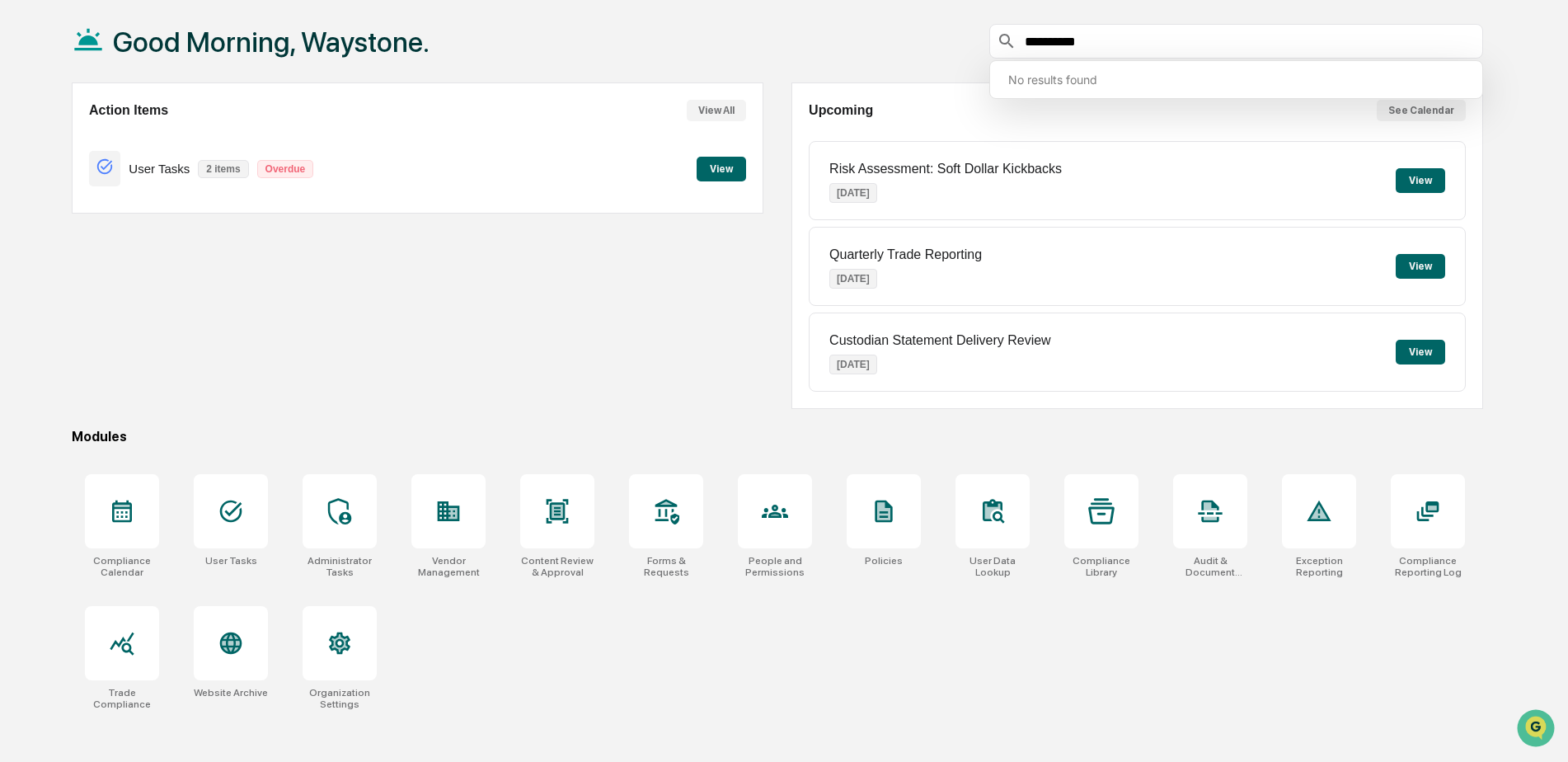
type input "**********"
click at [465, 279] on div "Action Items View All User Tasks 2 items Overdue View" at bounding box center [417, 245] width 692 height 326
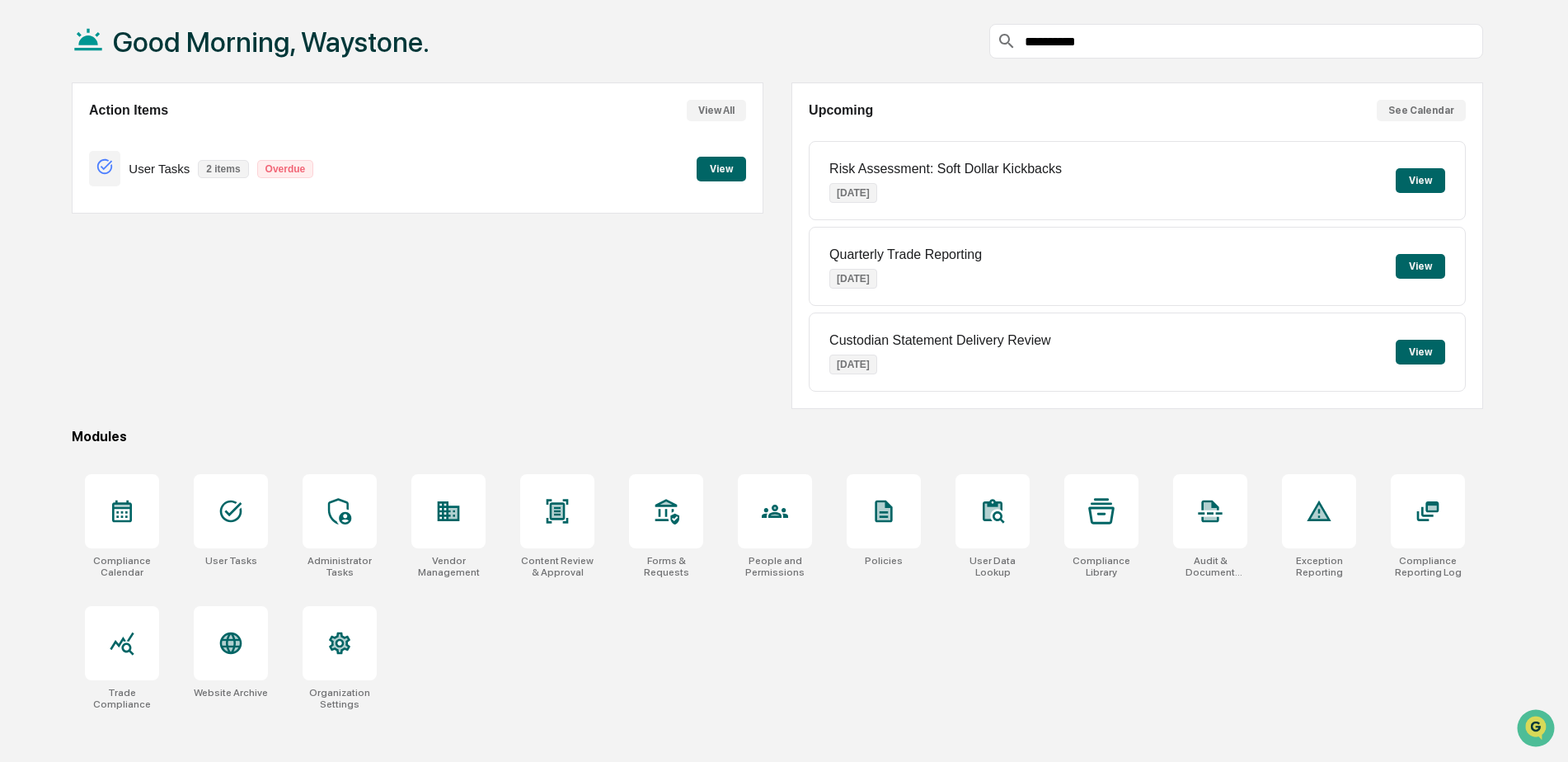
click at [1092, 53] on div "**********" at bounding box center [1236, 41] width 494 height 34
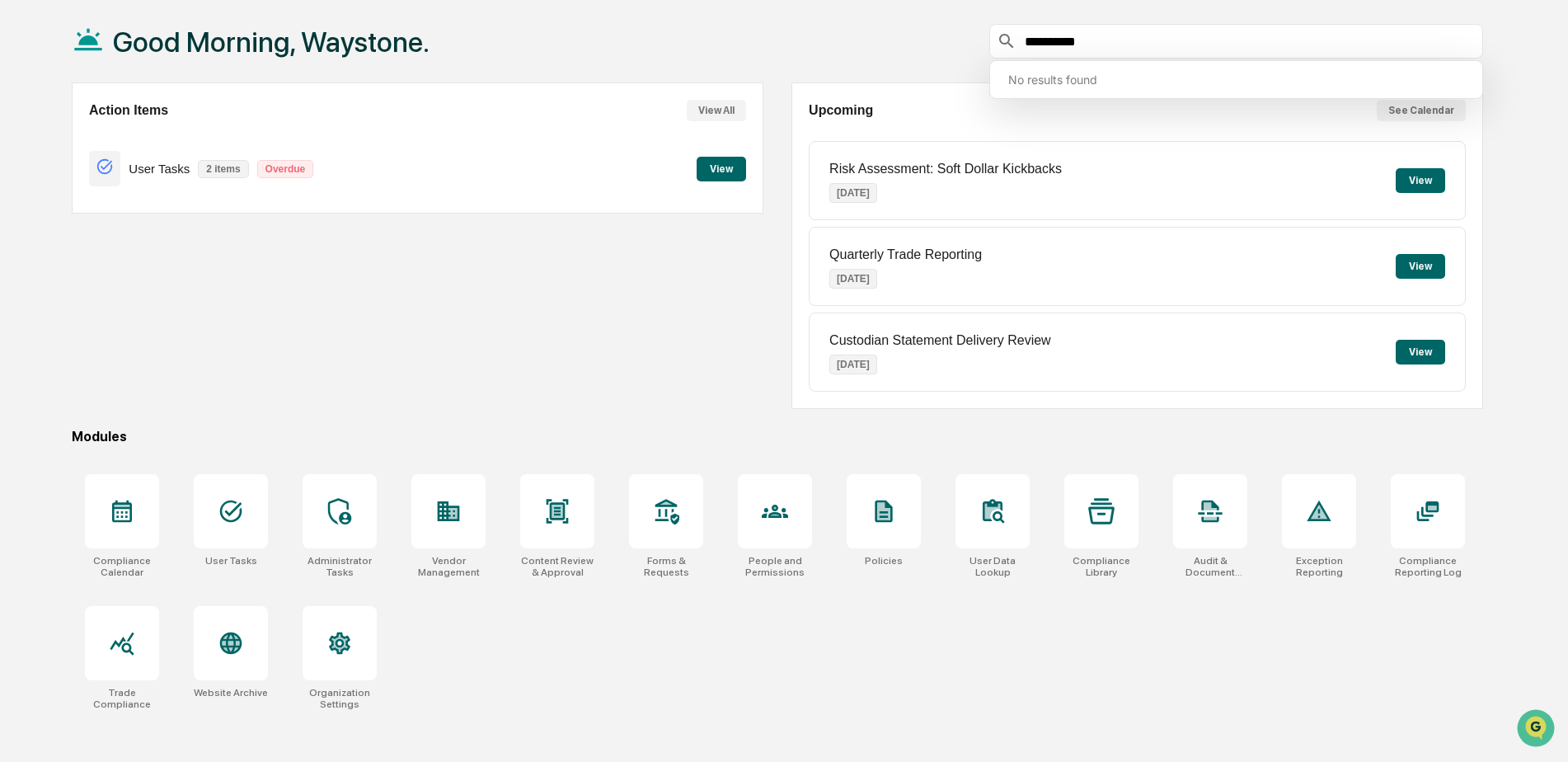
click at [1103, 43] on input "**********" at bounding box center [1250, 41] width 453 height 15
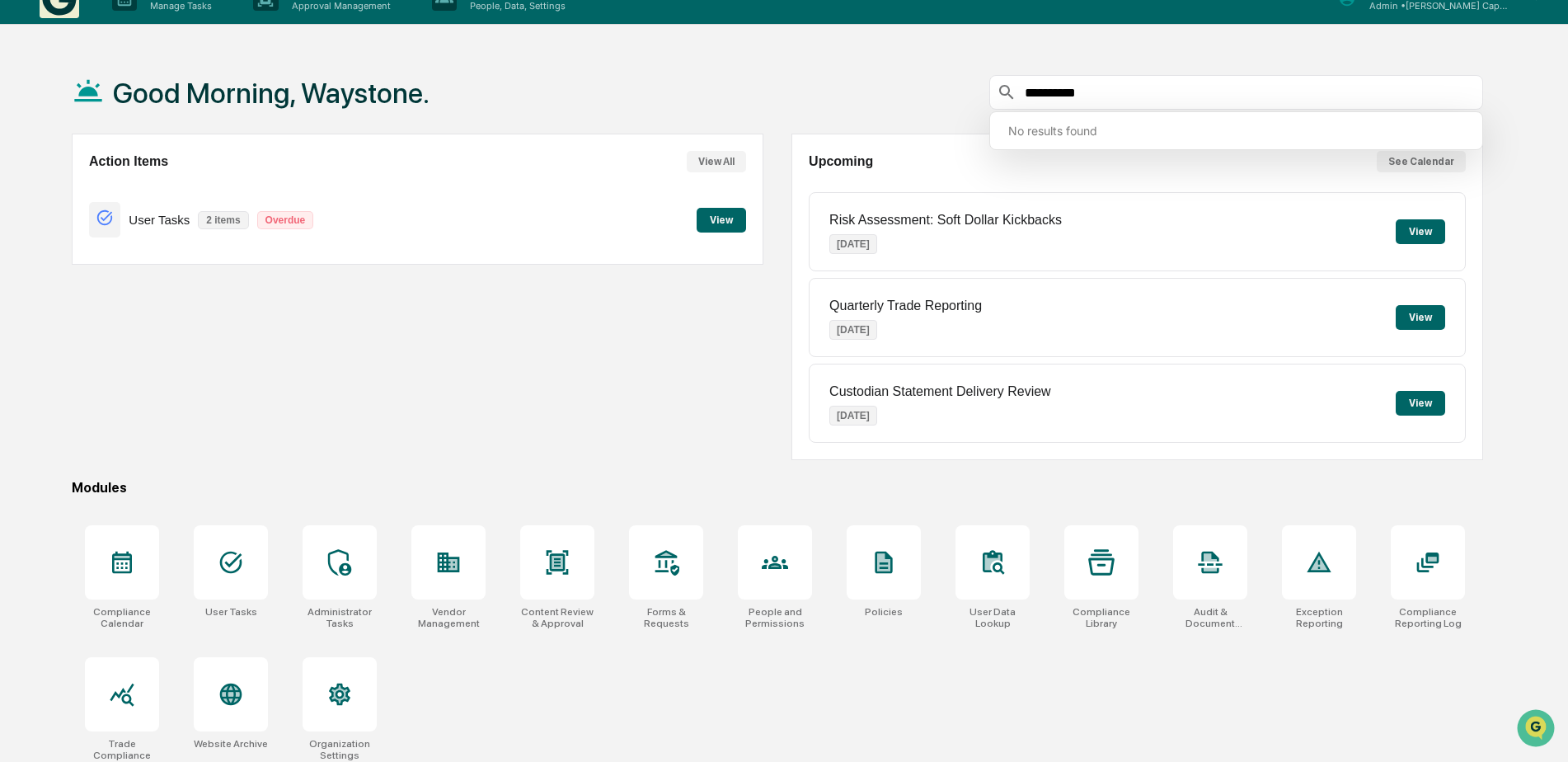
scroll to position [0, 0]
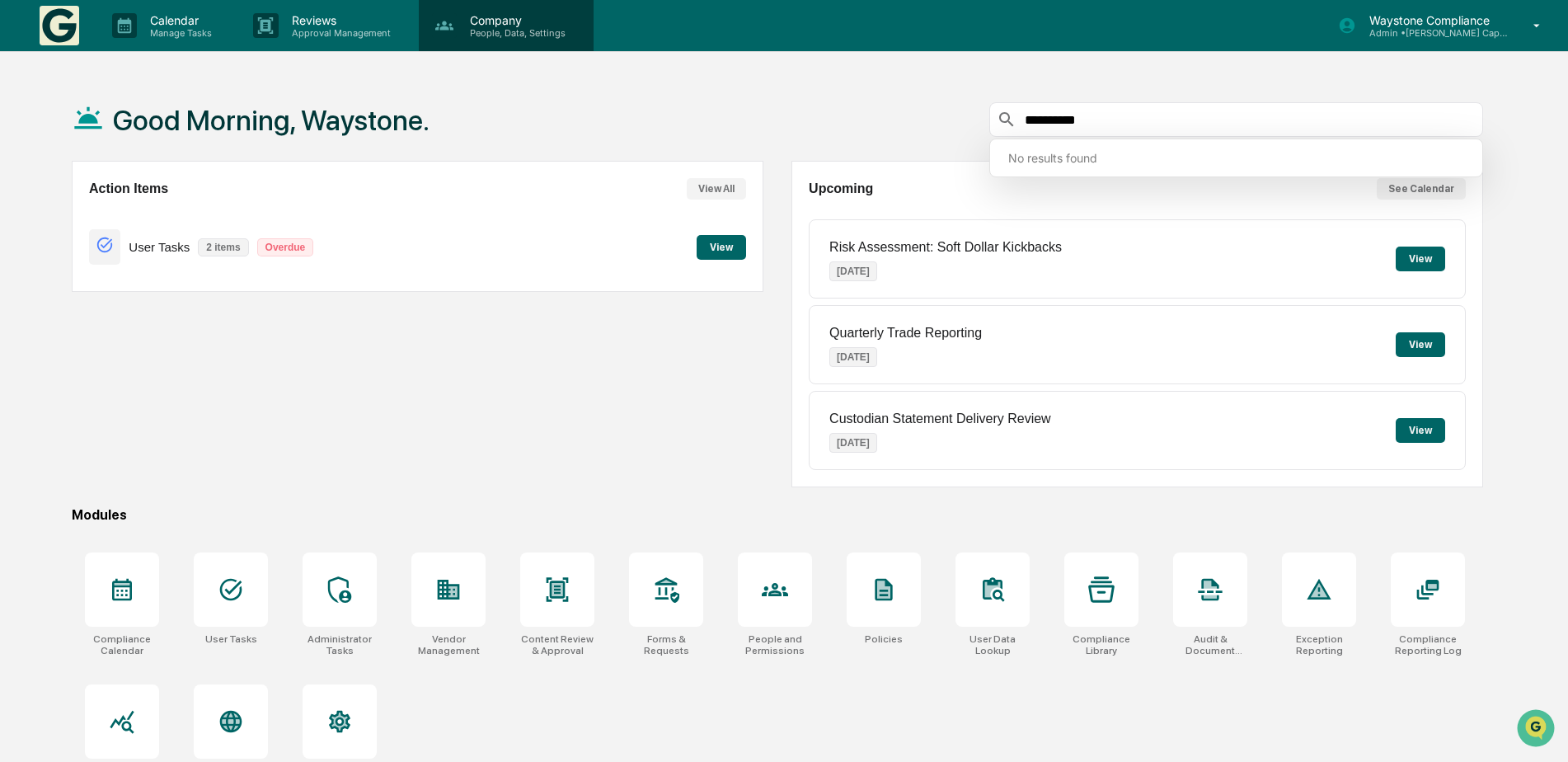
click at [514, 36] on p "People, Data, Settings" at bounding box center [516, 32] width 117 height 12
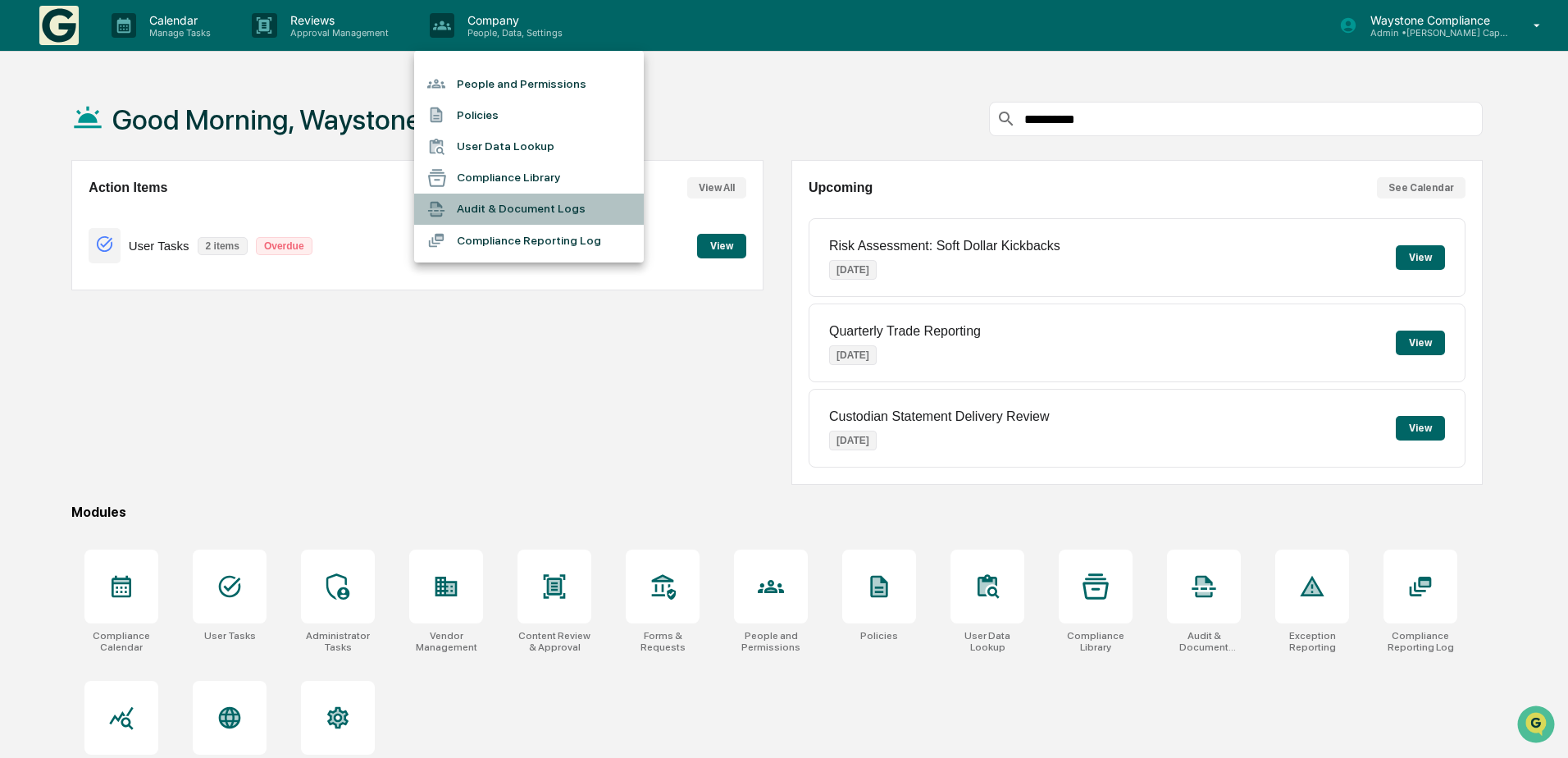
click at [523, 212] on li "Audit & Document Logs" at bounding box center [529, 209] width 230 height 31
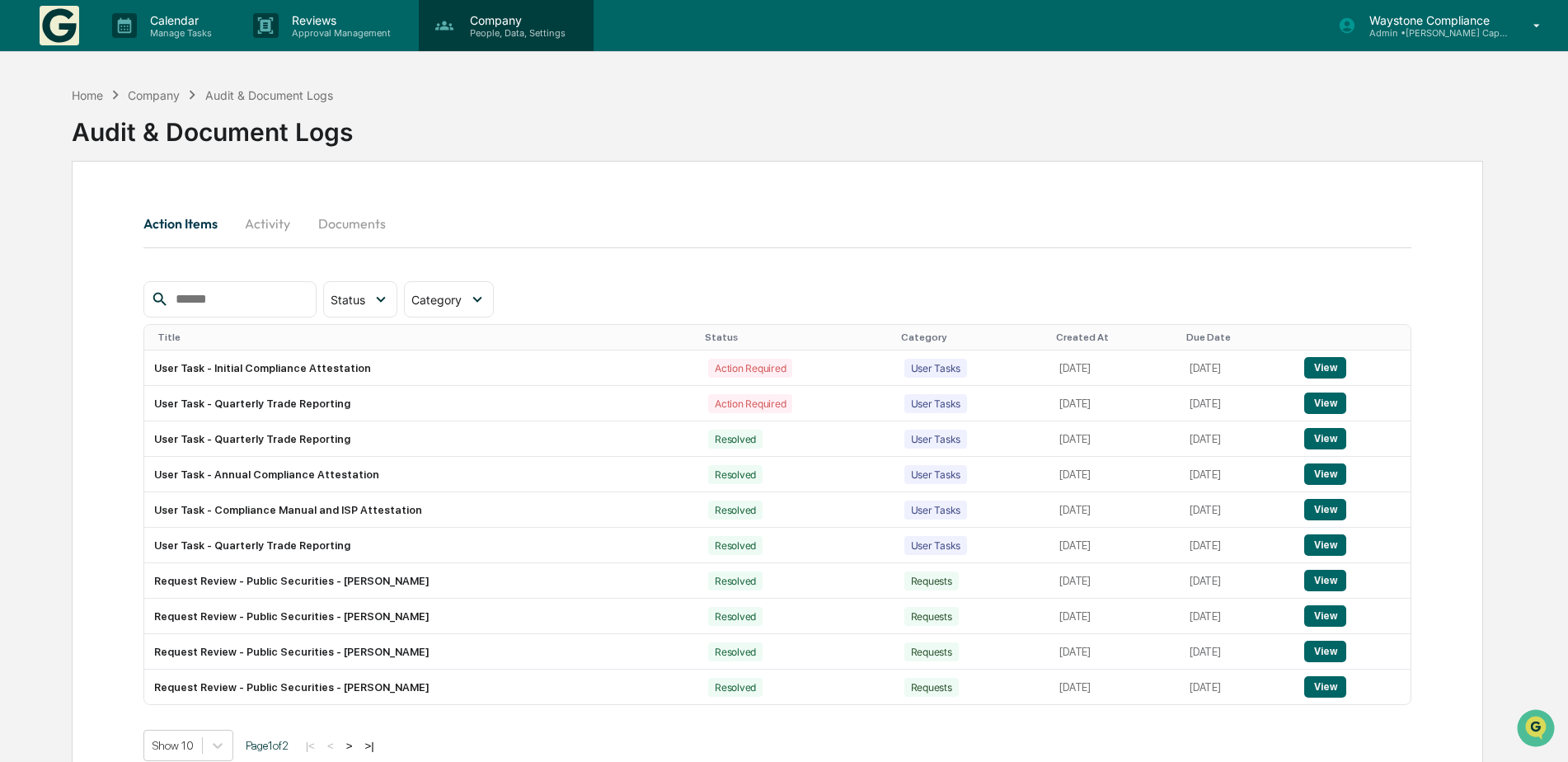
click at [486, 38] on p "People, Data, Settings" at bounding box center [516, 32] width 117 height 12
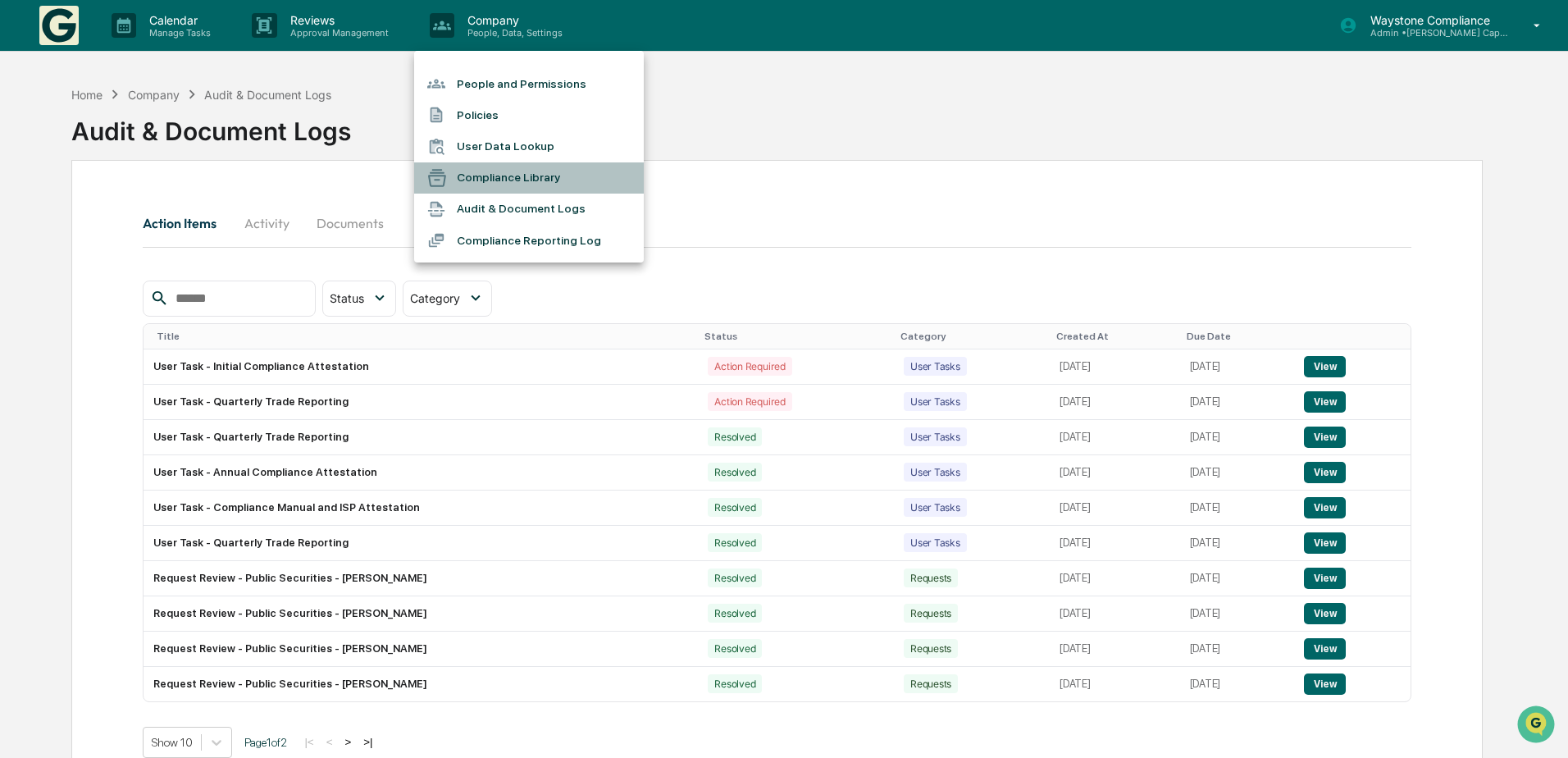
click at [482, 186] on li "Compliance Library" at bounding box center [529, 178] width 230 height 31
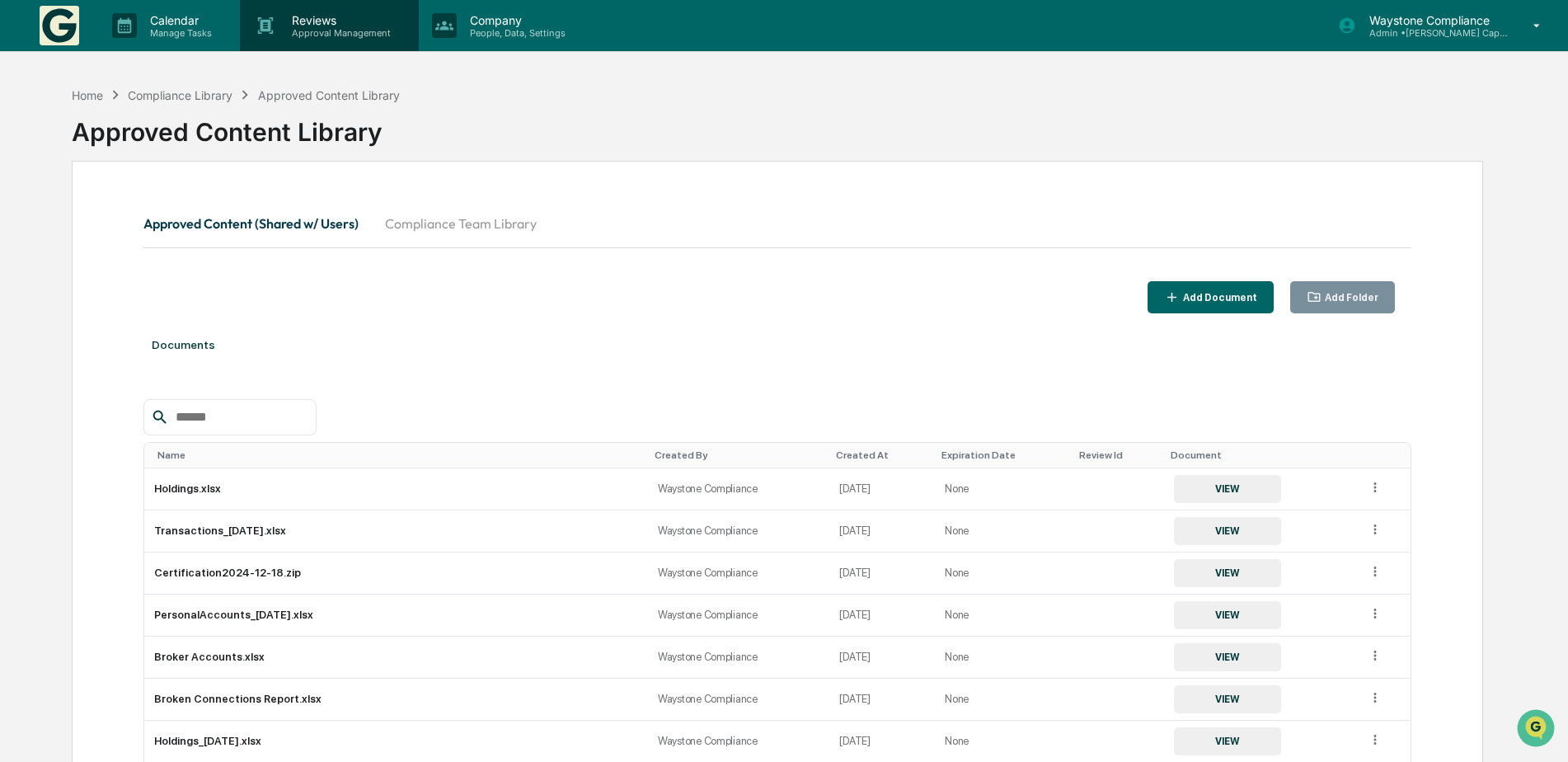
click at [344, 34] on p "Approval Management" at bounding box center [338, 32] width 120 height 12
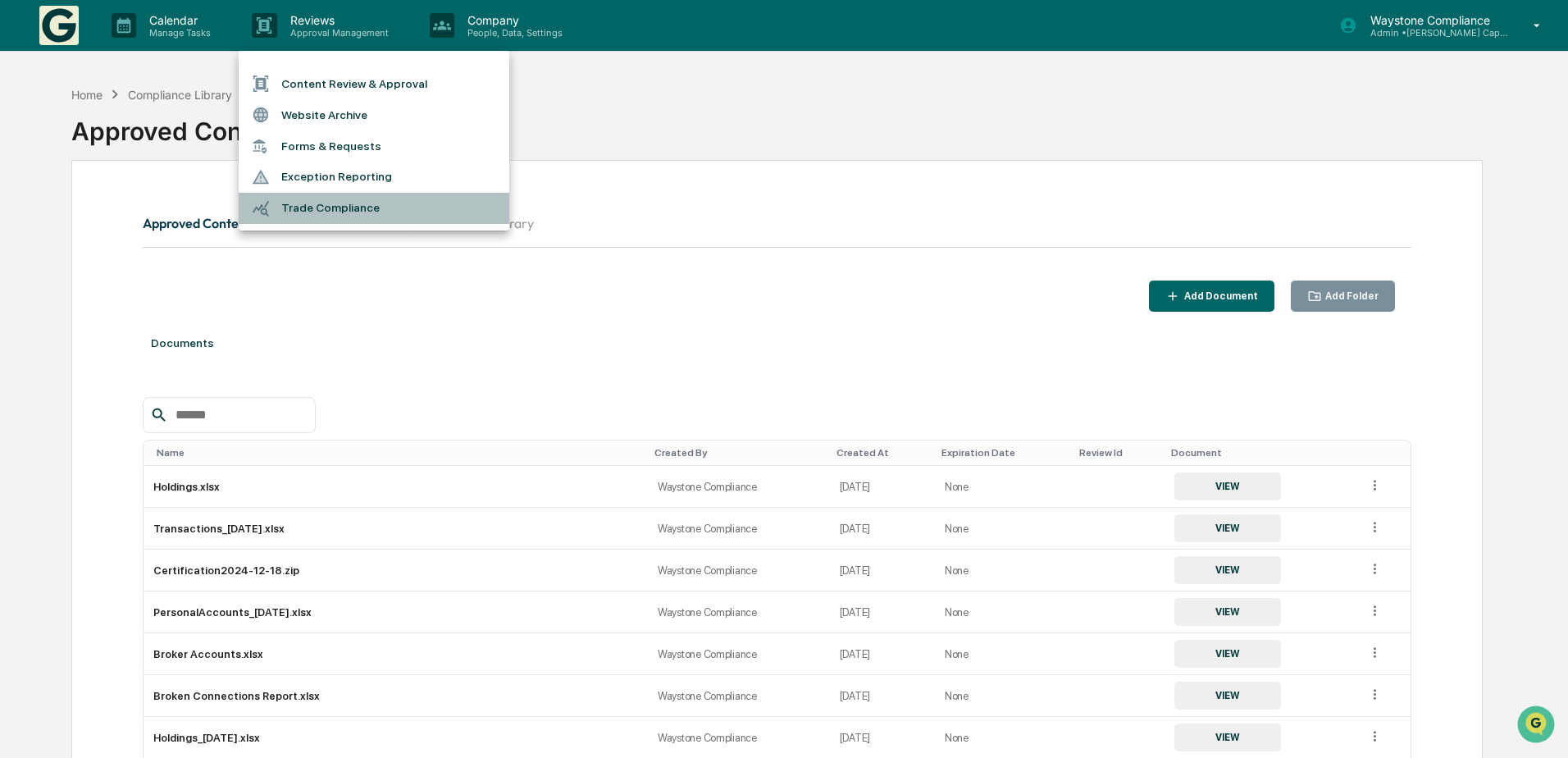
click at [370, 205] on li "Trade Compliance" at bounding box center [374, 208] width 271 height 31
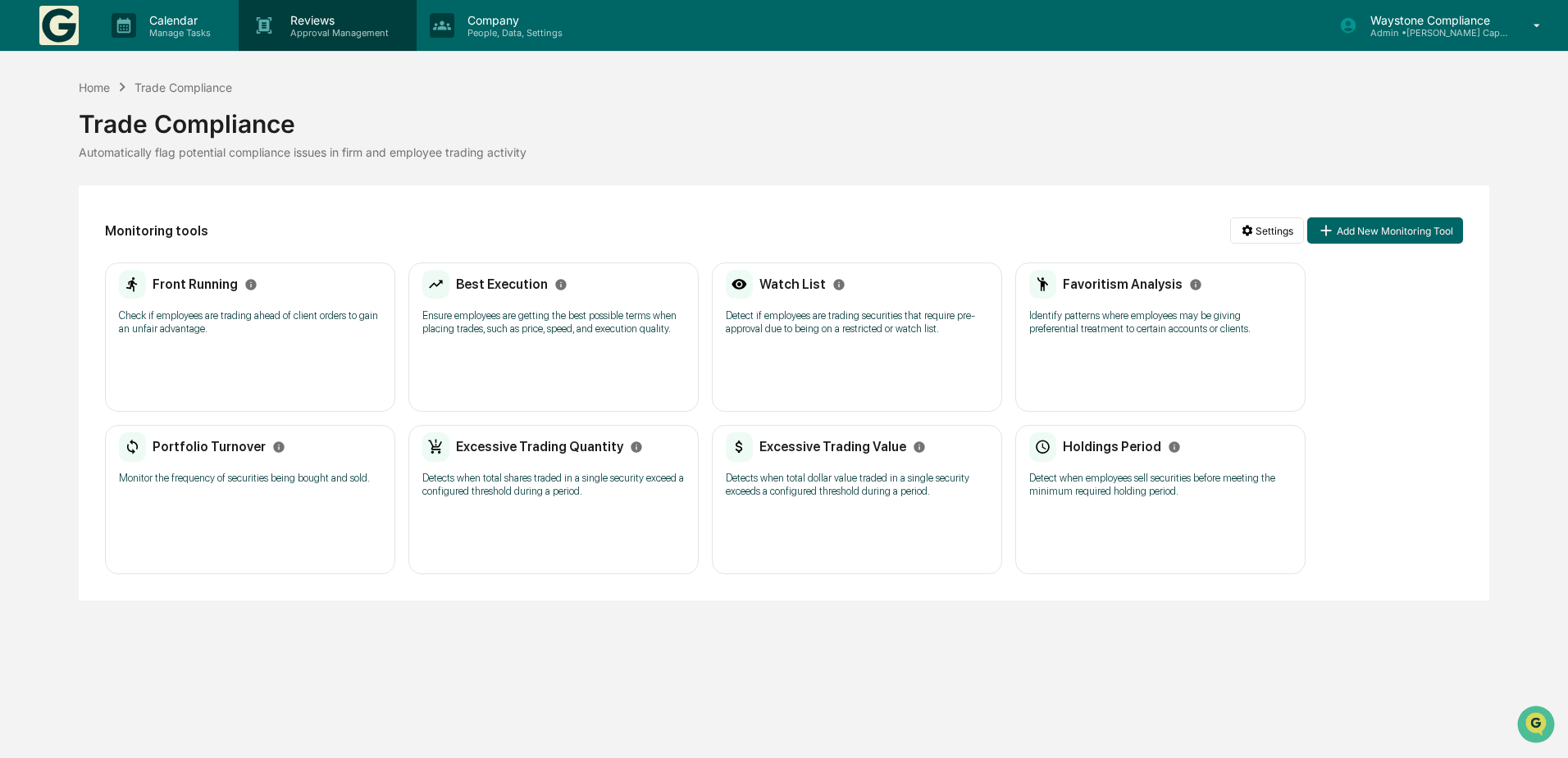
click at [325, 28] on p "Approval Management" at bounding box center [336, 32] width 119 height 12
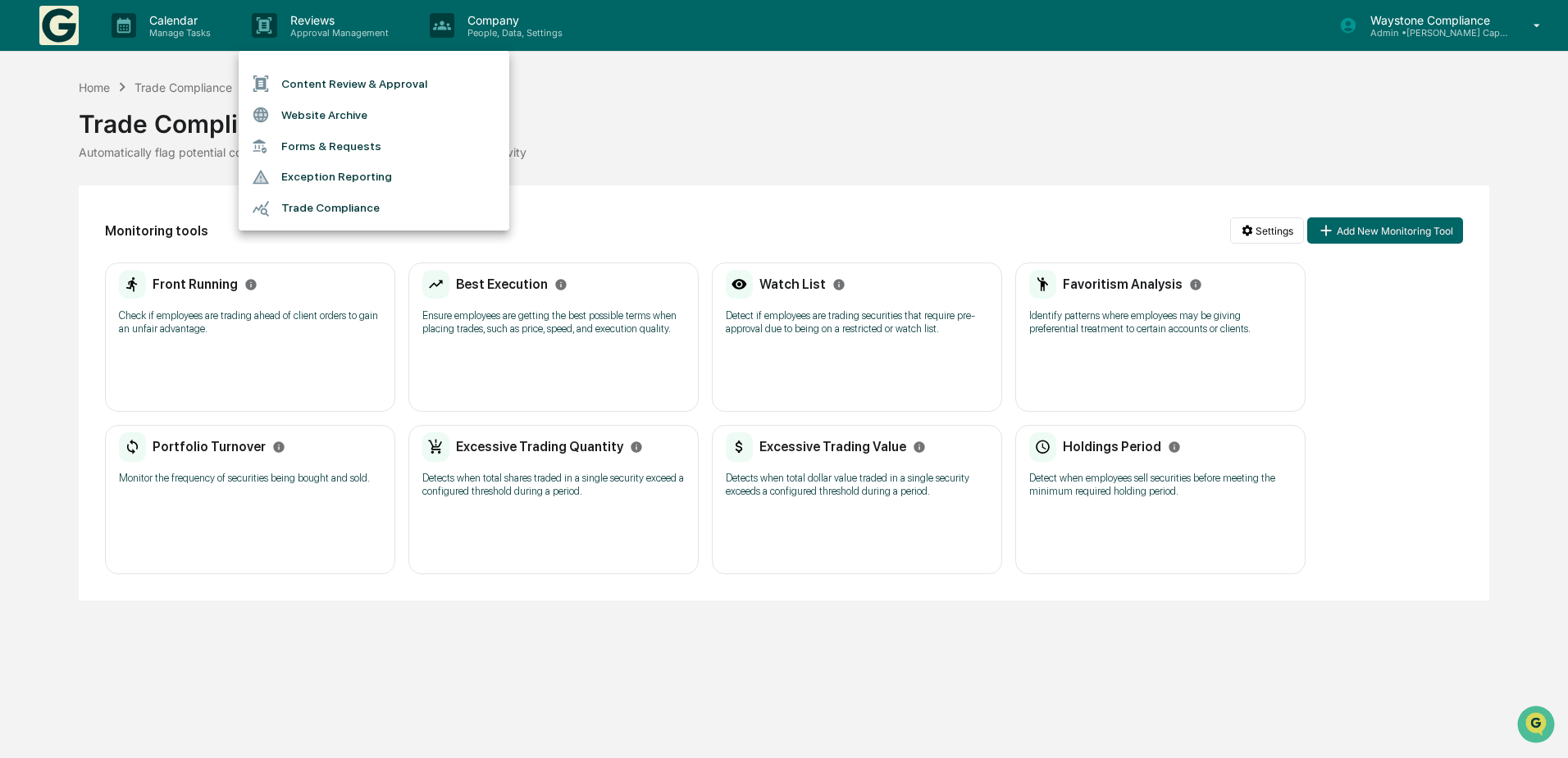
click at [733, 159] on div at bounding box center [784, 379] width 1568 height 758
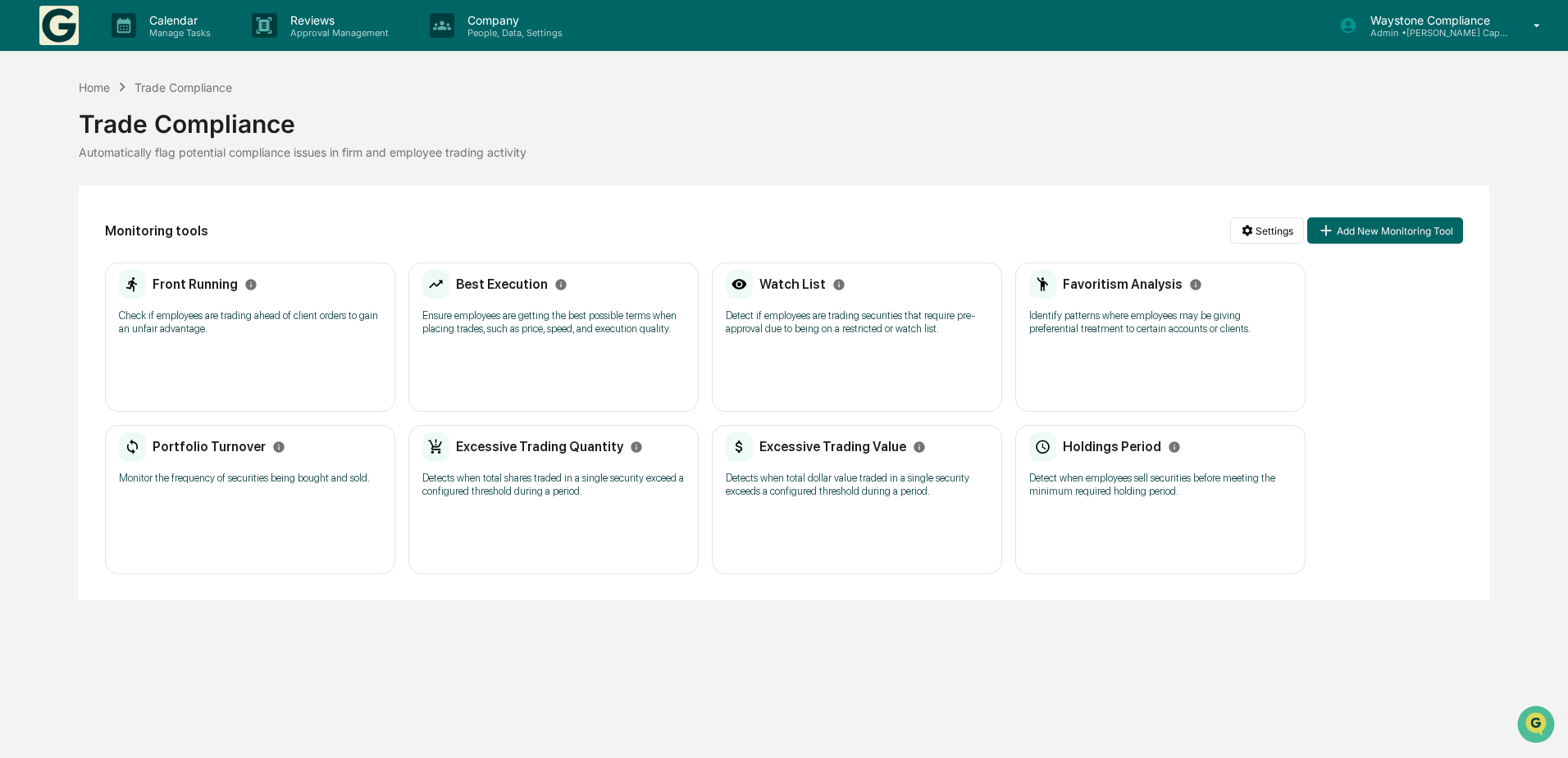
click at [193, 283] on h2 "Front Running" at bounding box center [195, 283] width 85 height 15
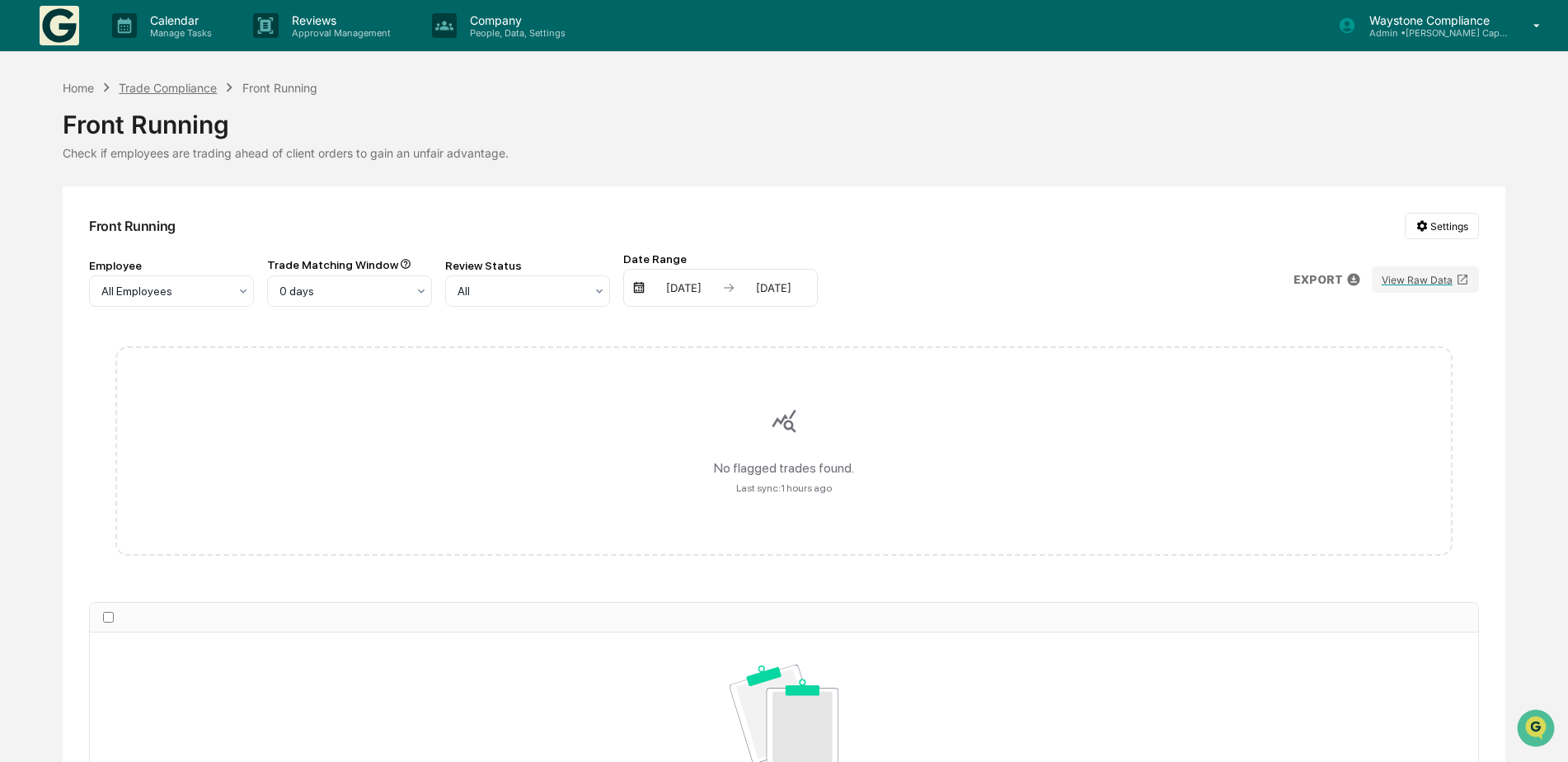
click at [196, 92] on div "Trade Compliance" at bounding box center [168, 88] width 98 height 14
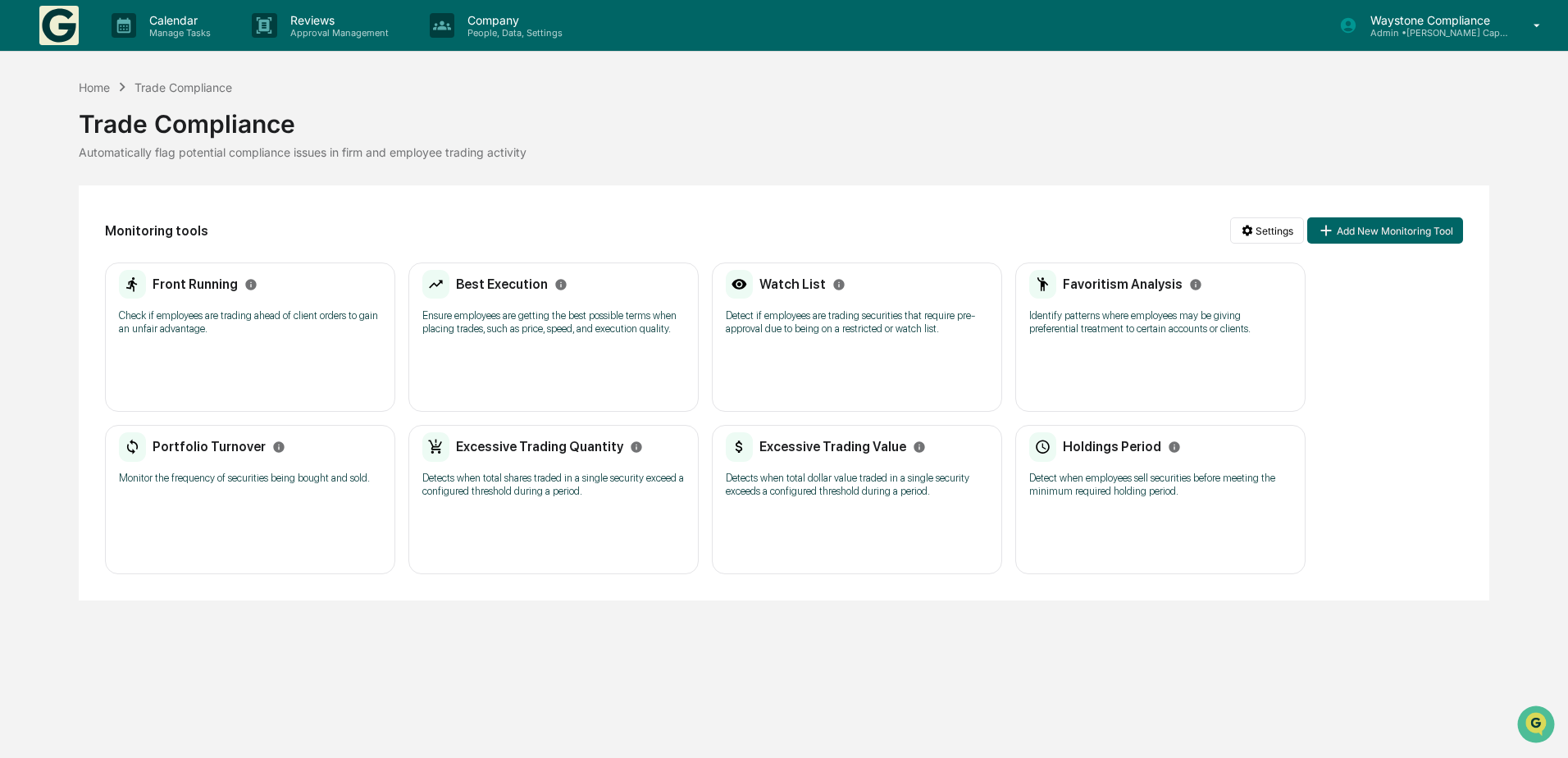
click at [837, 290] on icon "Info" at bounding box center [839, 284] width 13 height 13
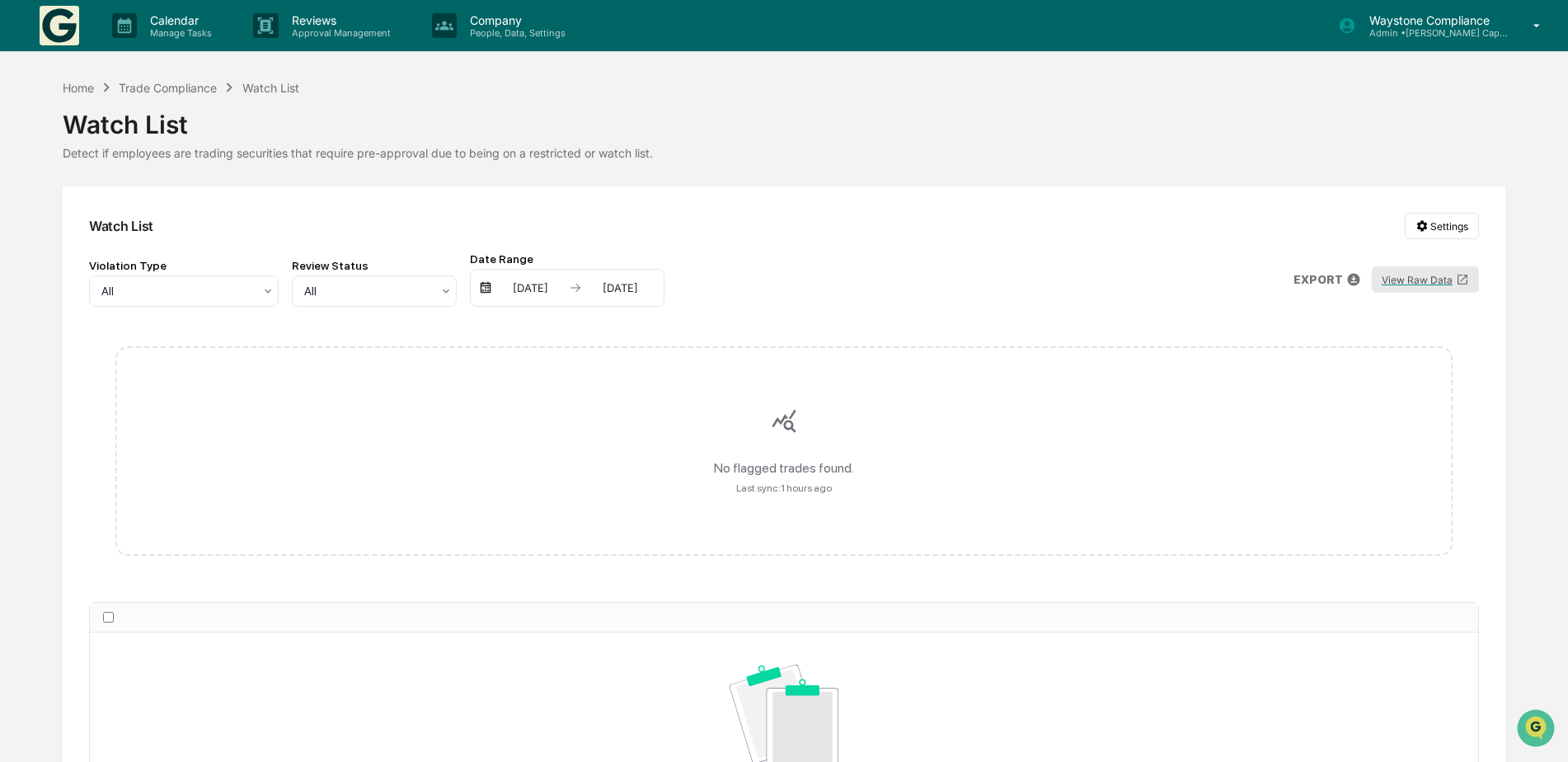
click at [1403, 283] on button "View Raw Data" at bounding box center [1425, 279] width 107 height 26
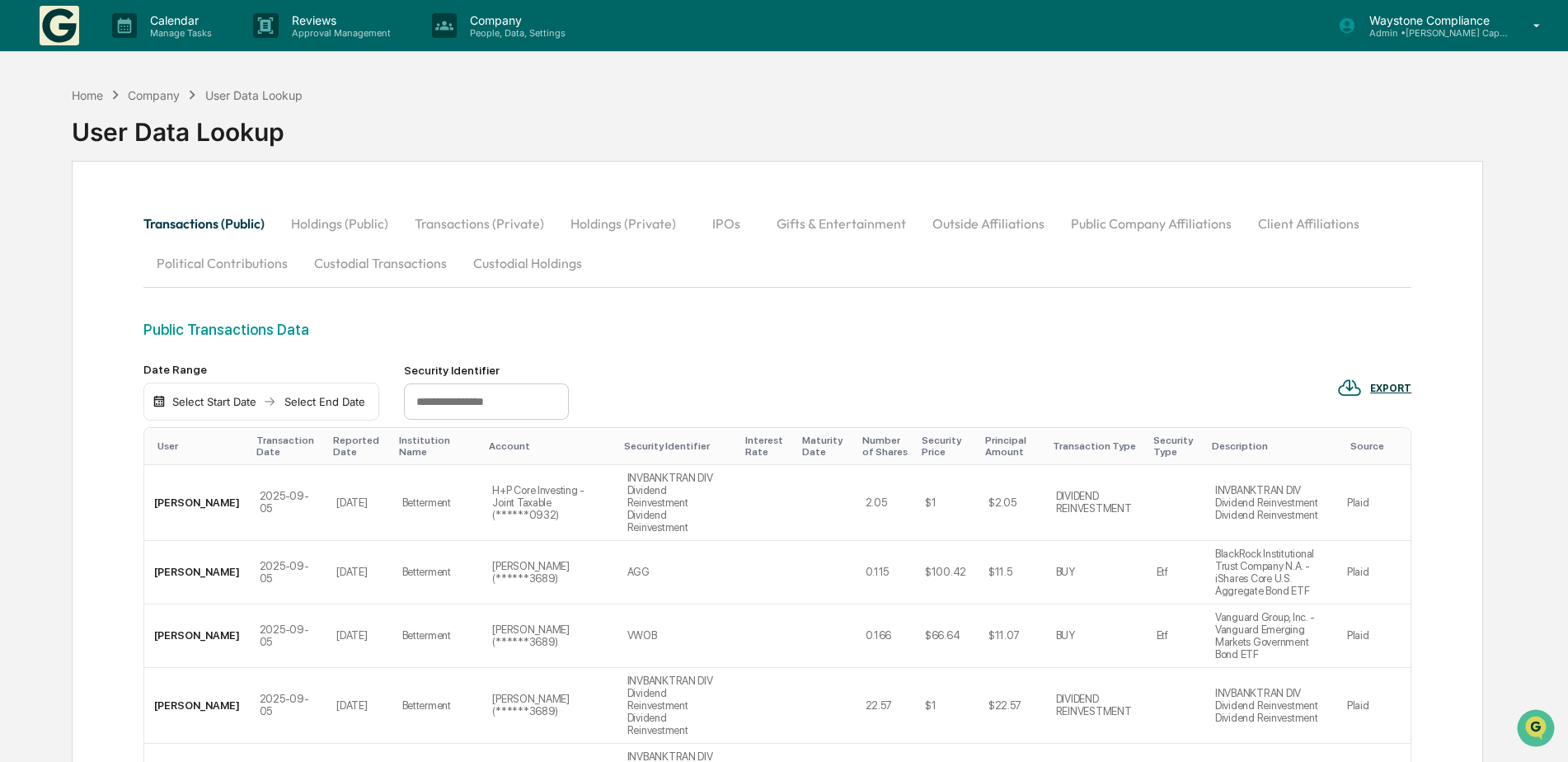
click at [1030, 271] on div "Transactions (Public) Holdings (Public) Transactions (Private) Holdings (Privat…" at bounding box center [777, 243] width 1269 height 79
click at [352, 20] on p "Reviews" at bounding box center [338, 21] width 120 height 14
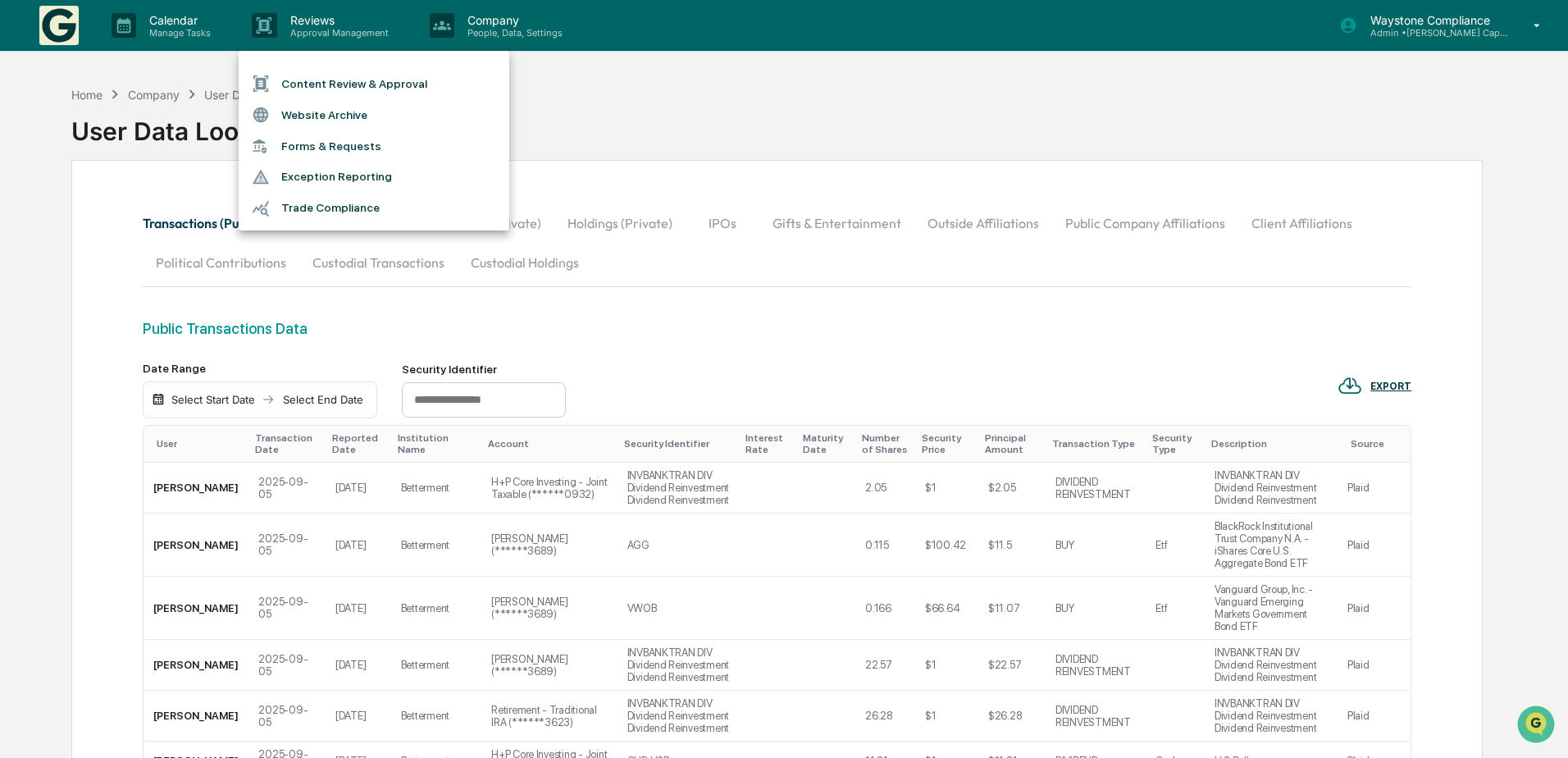
click at [517, 25] on div at bounding box center [784, 379] width 1568 height 758
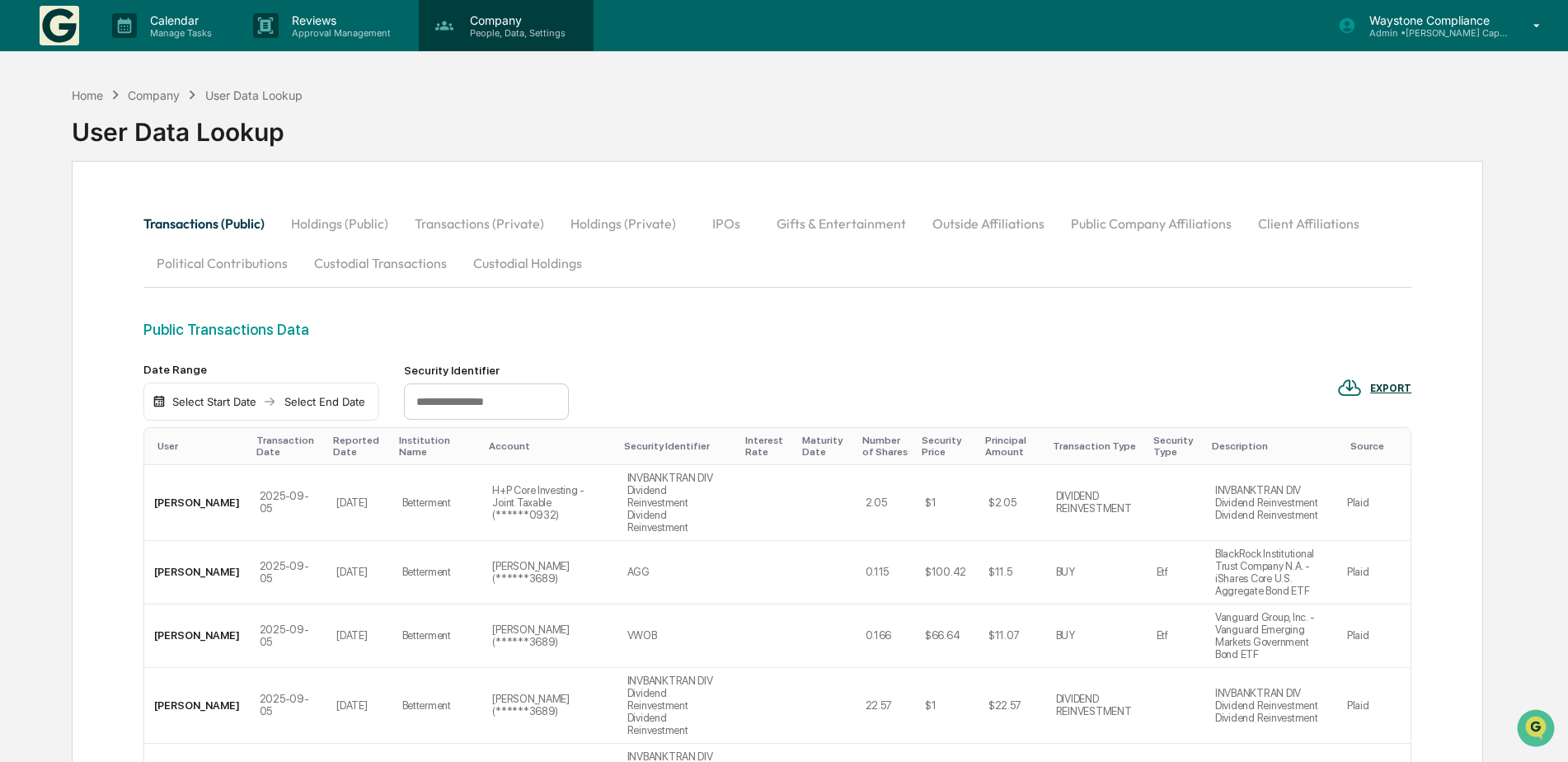
click at [509, 32] on p "People, Data, Settings" at bounding box center [516, 32] width 117 height 12
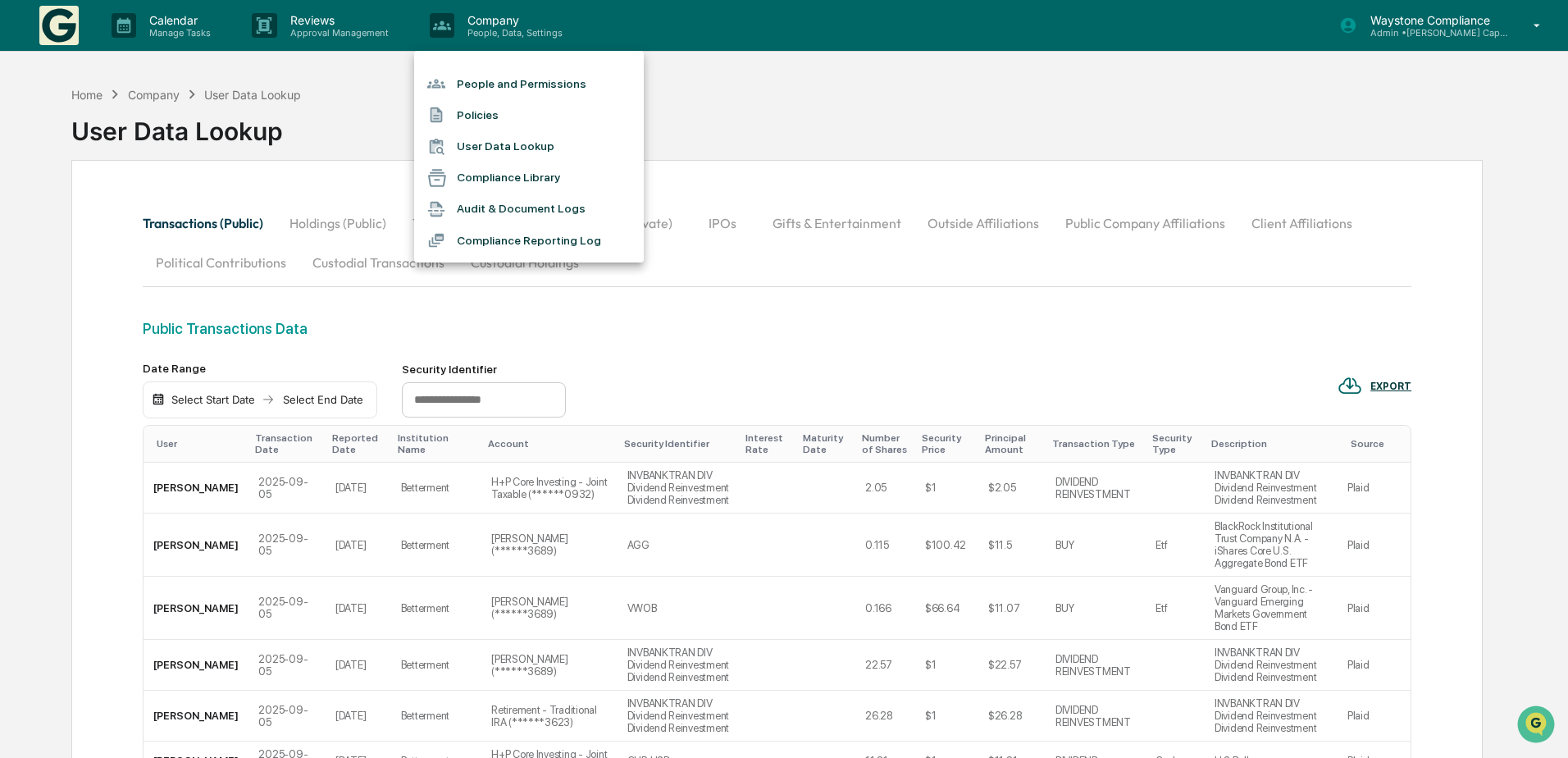
click at [330, 30] on div at bounding box center [784, 379] width 1568 height 758
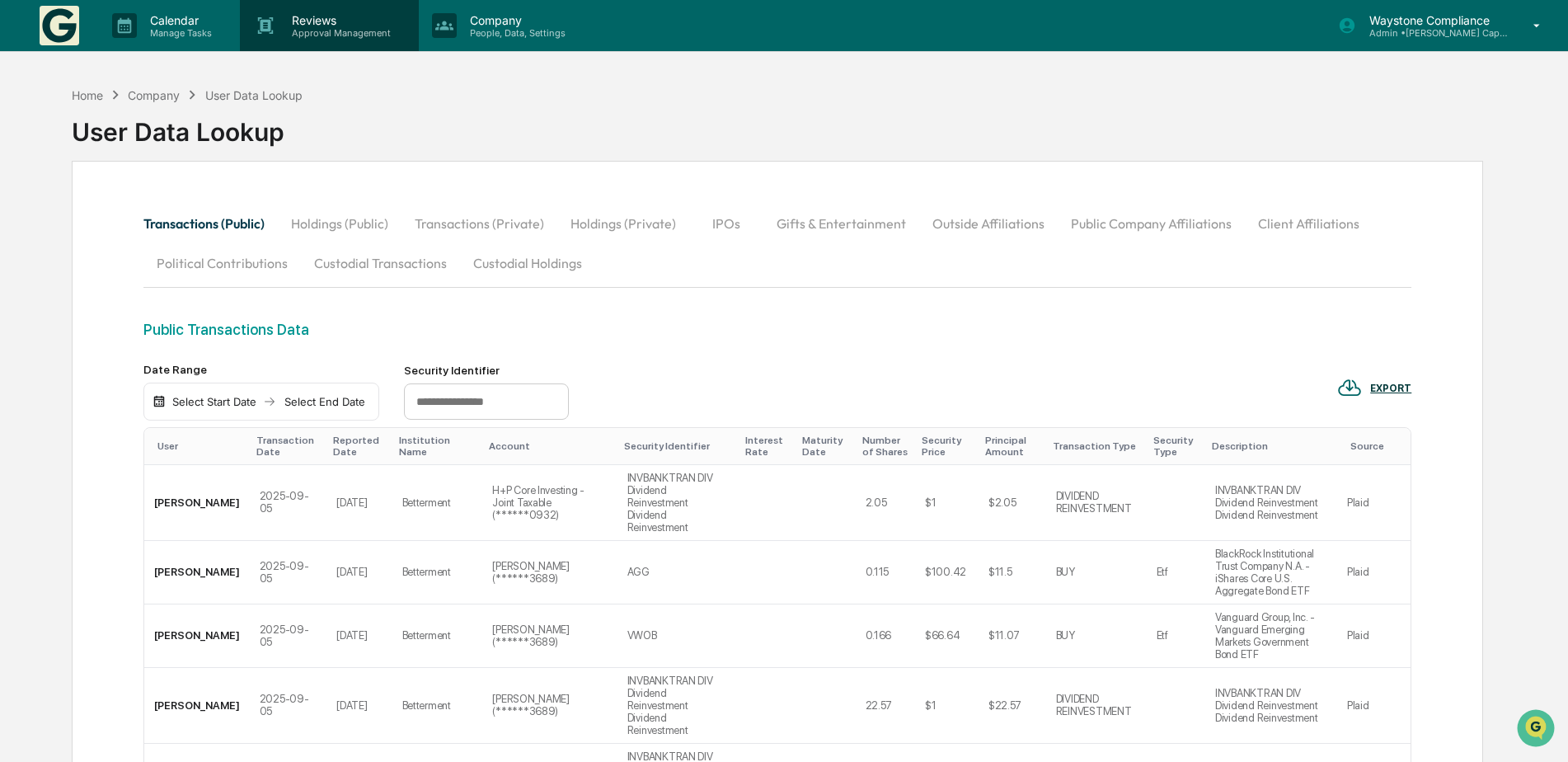
click at [334, 33] on p "Approval Management" at bounding box center [338, 32] width 120 height 12
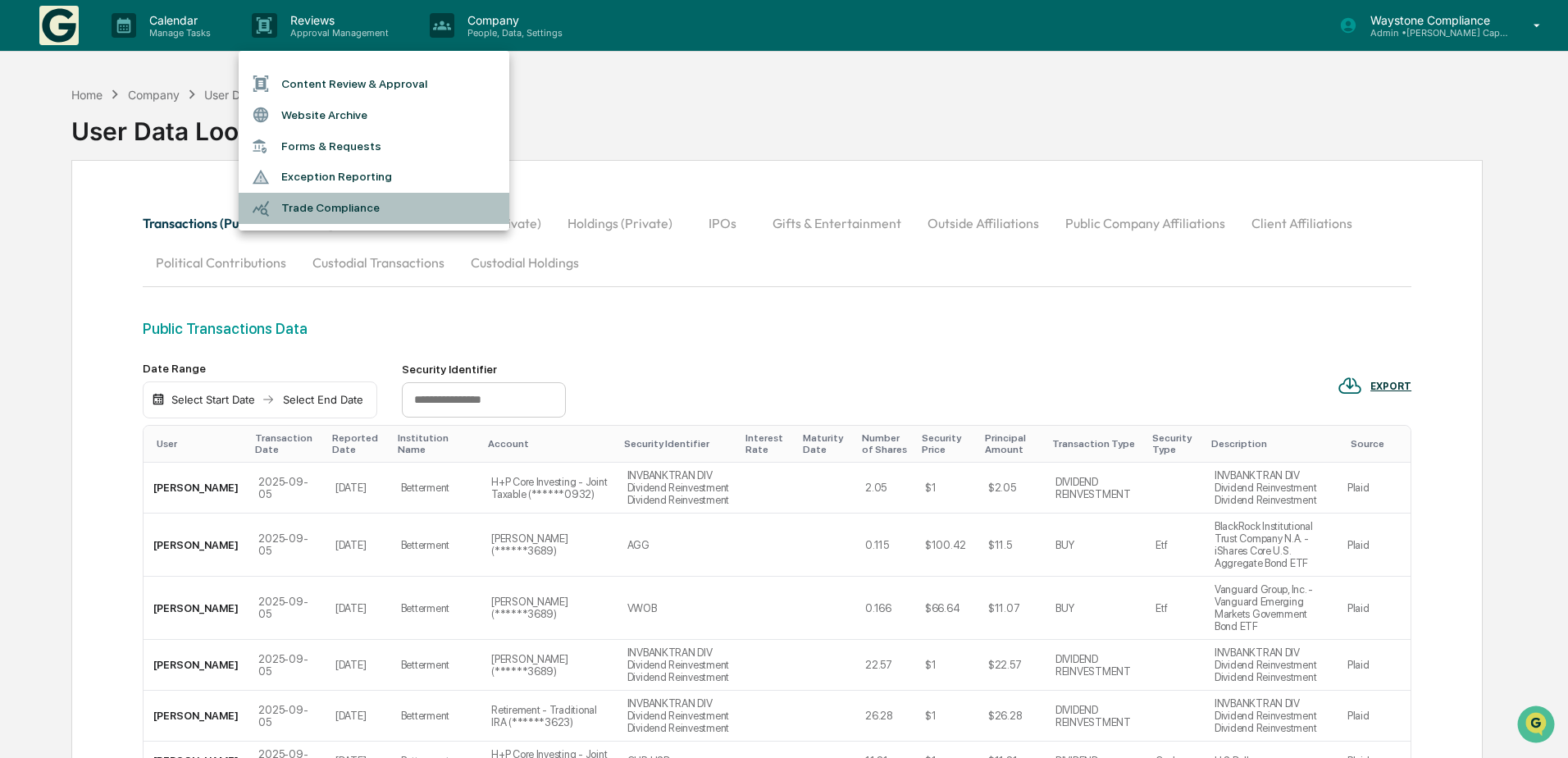
click at [320, 217] on li "Trade Compliance" at bounding box center [374, 208] width 271 height 31
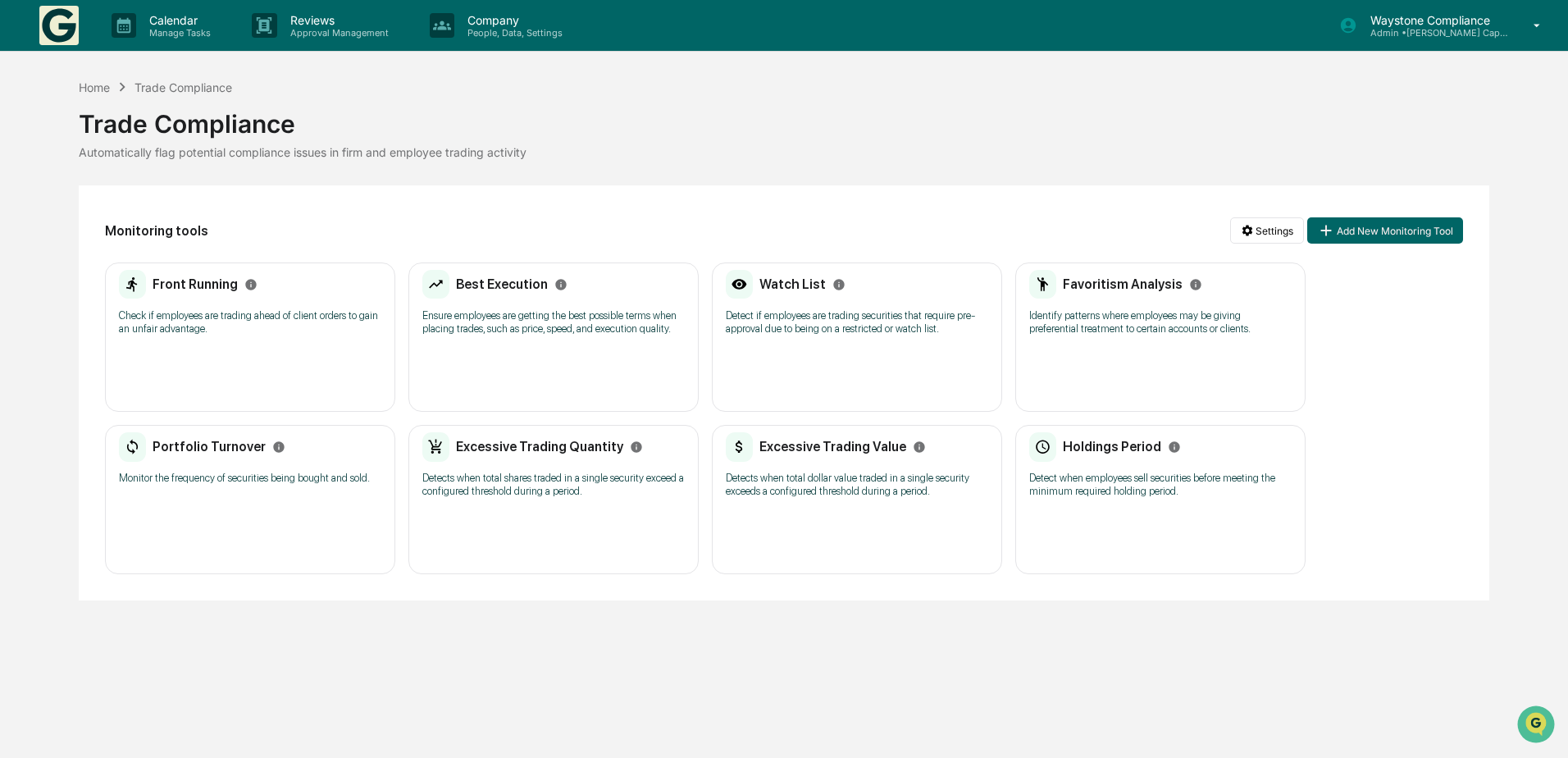
click at [1118, 447] on h2 "Holdings Period" at bounding box center [1112, 446] width 99 height 15
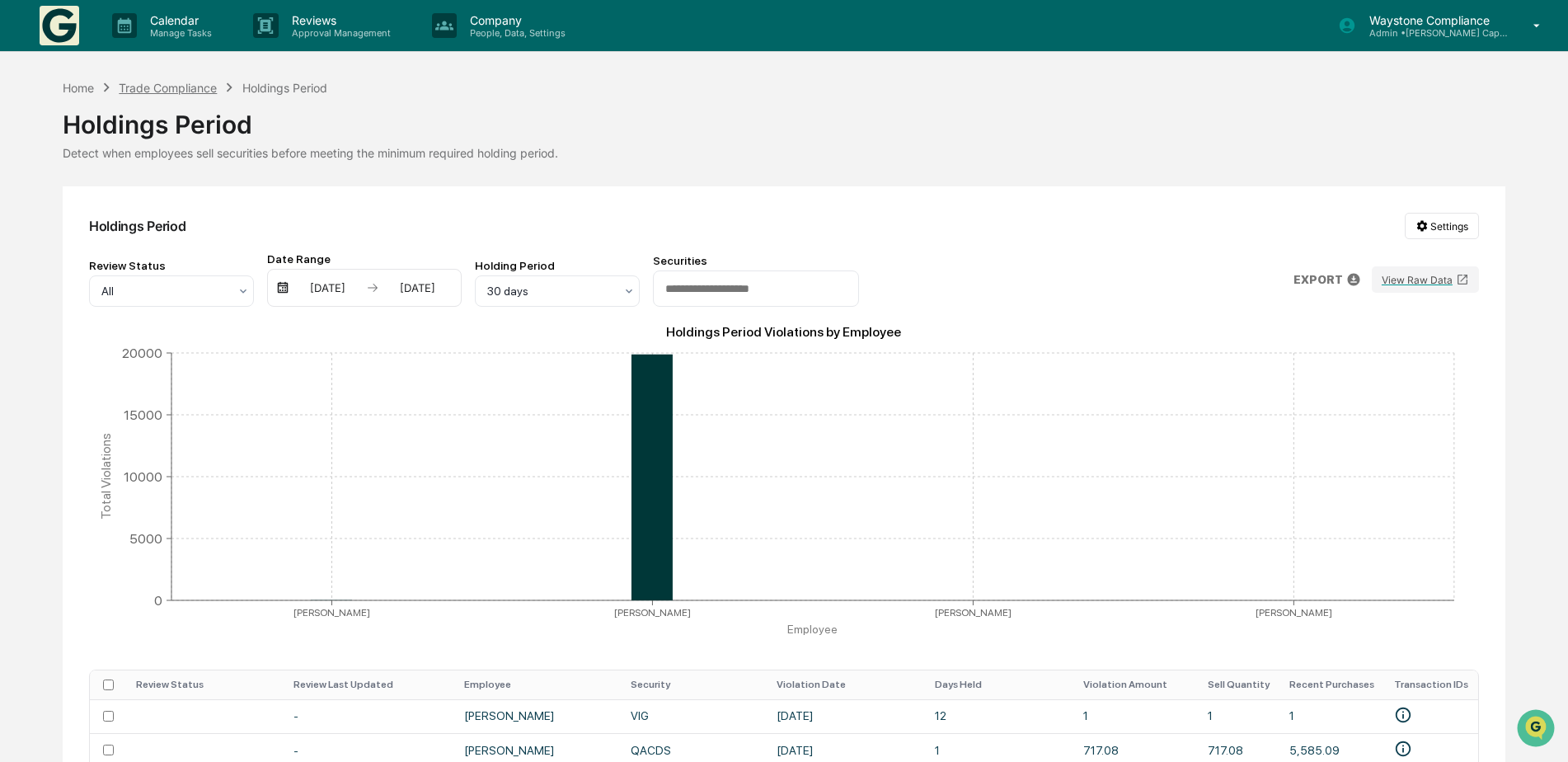
click at [127, 89] on div "Trade Compliance" at bounding box center [168, 88] width 98 height 14
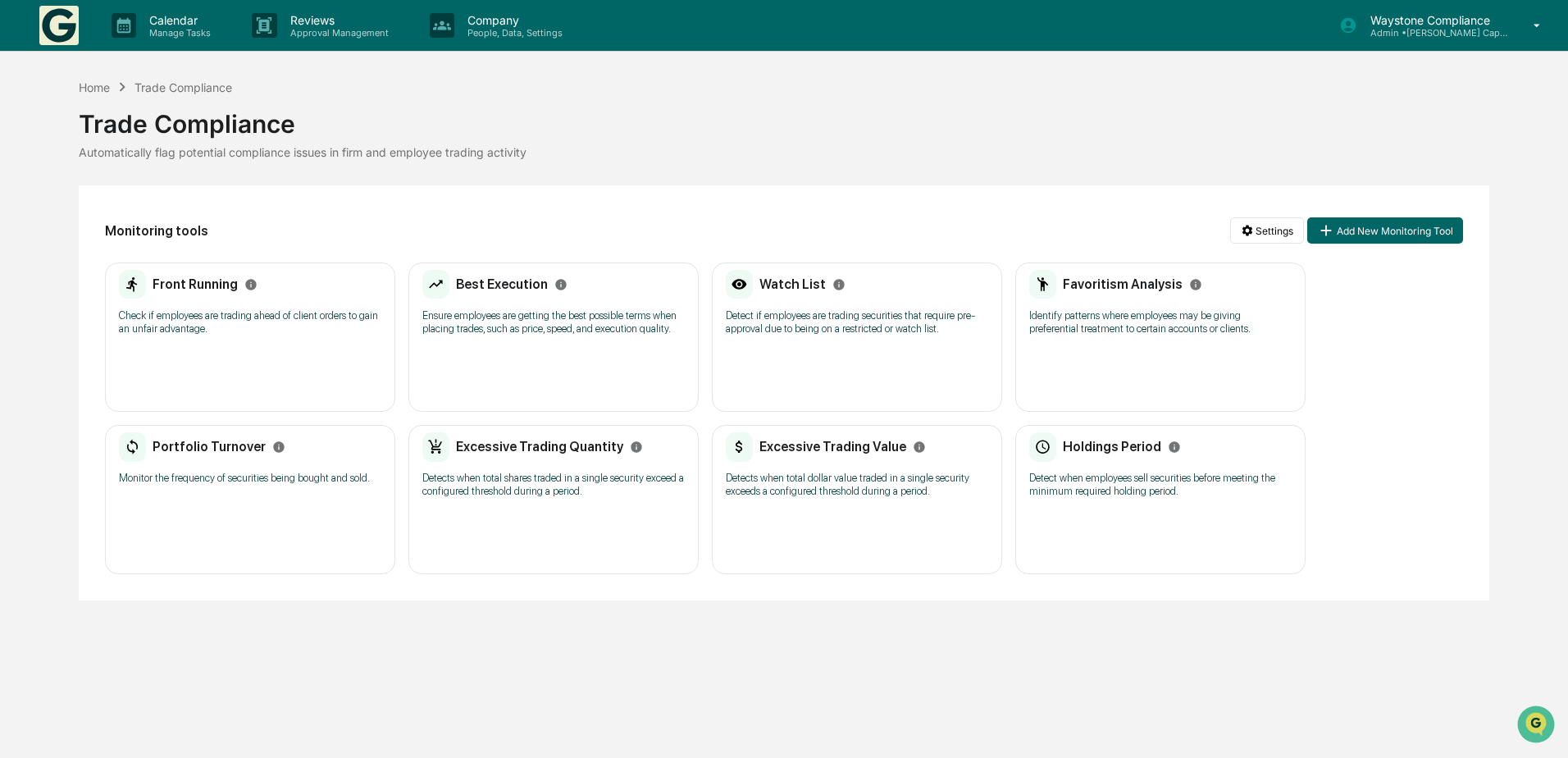
click at [210, 446] on h2 "Portfolio Turnover" at bounding box center [209, 446] width 113 height 15
click at [780, 283] on h2 "Watch List" at bounding box center [793, 283] width 66 height 15
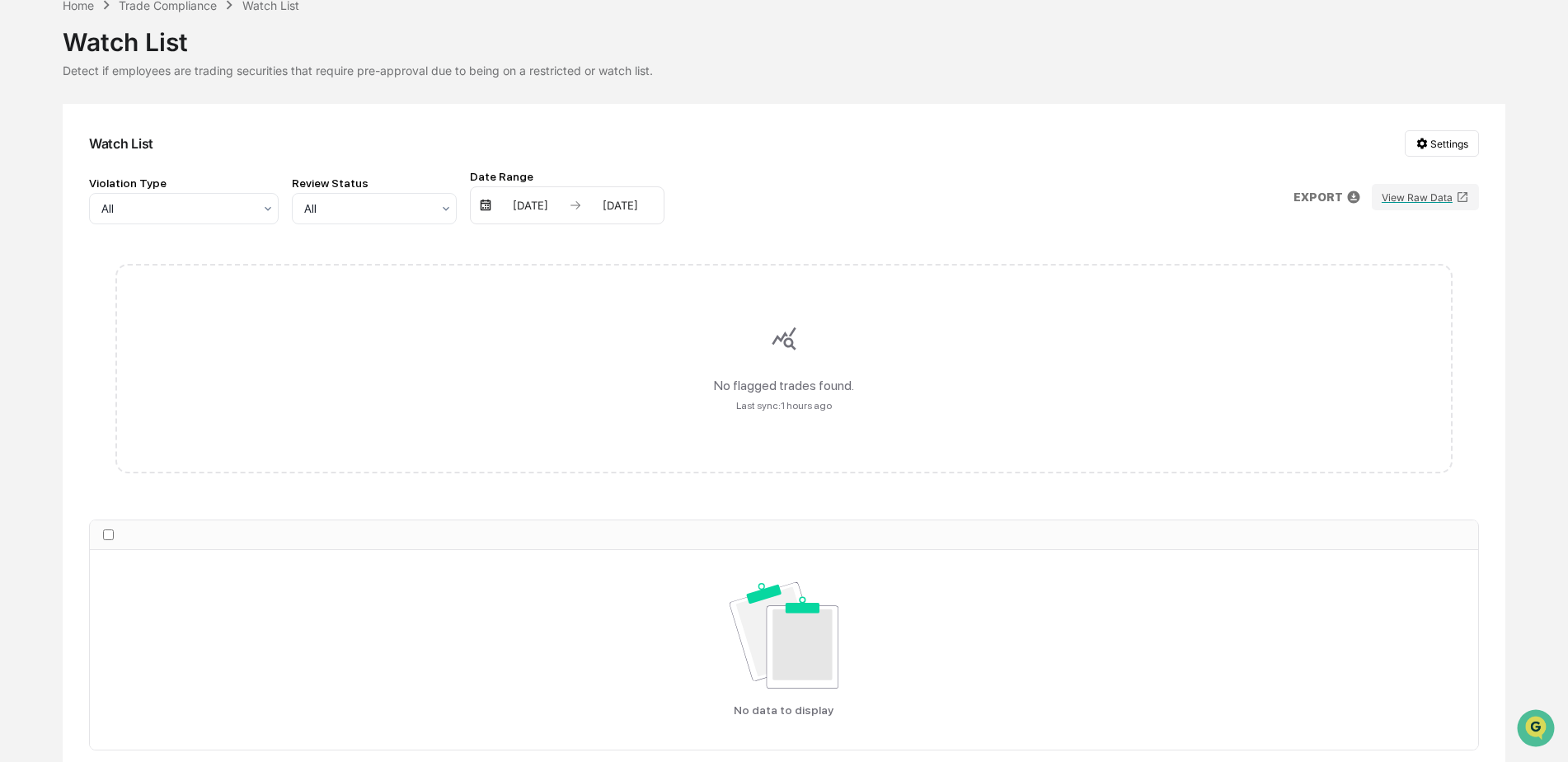
scroll to position [157, 0]
